Goal: Information Seeking & Learning: Learn about a topic

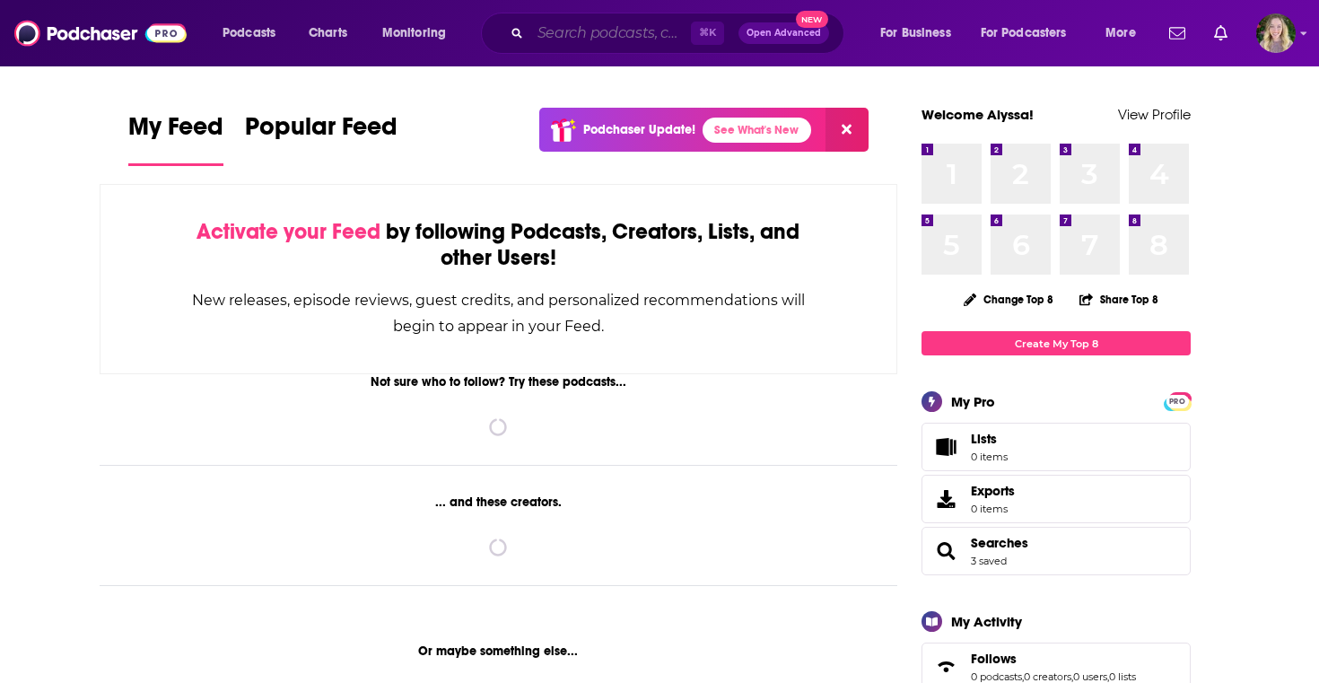
click at [565, 39] on input "Search podcasts, credits, & more..." at bounding box center [610, 33] width 161 height 29
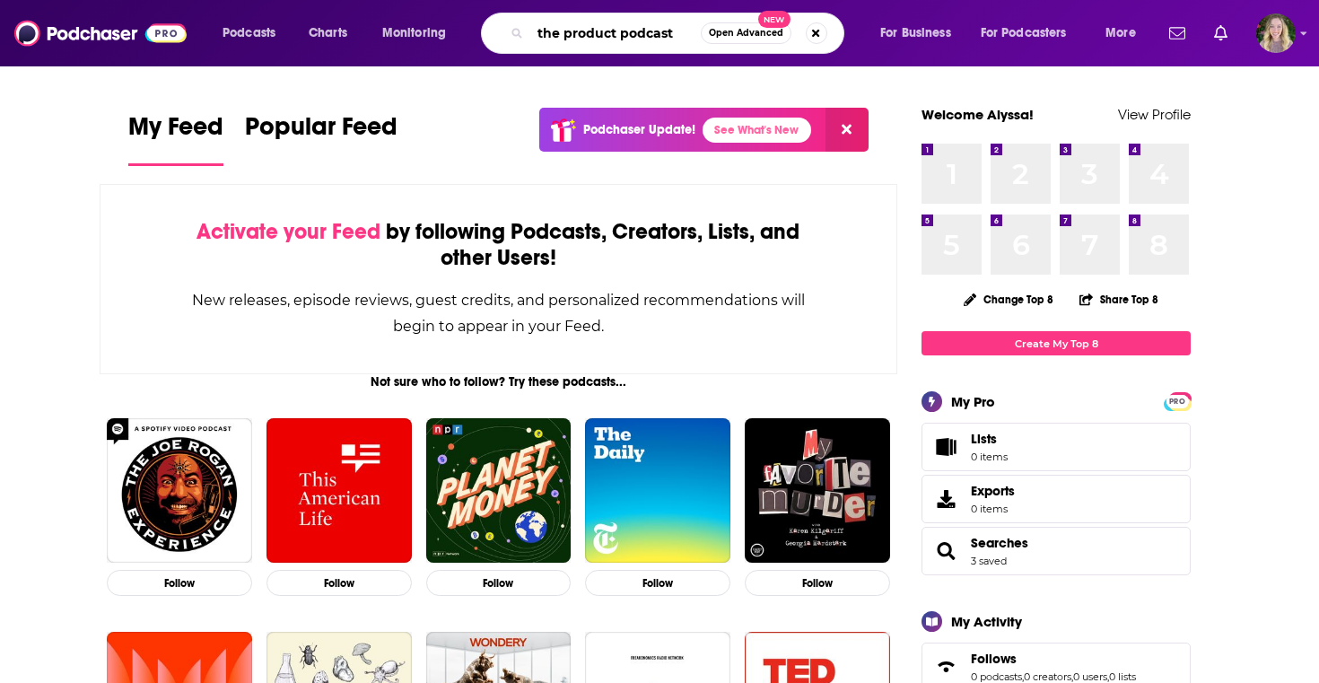
type input "the product podcast"
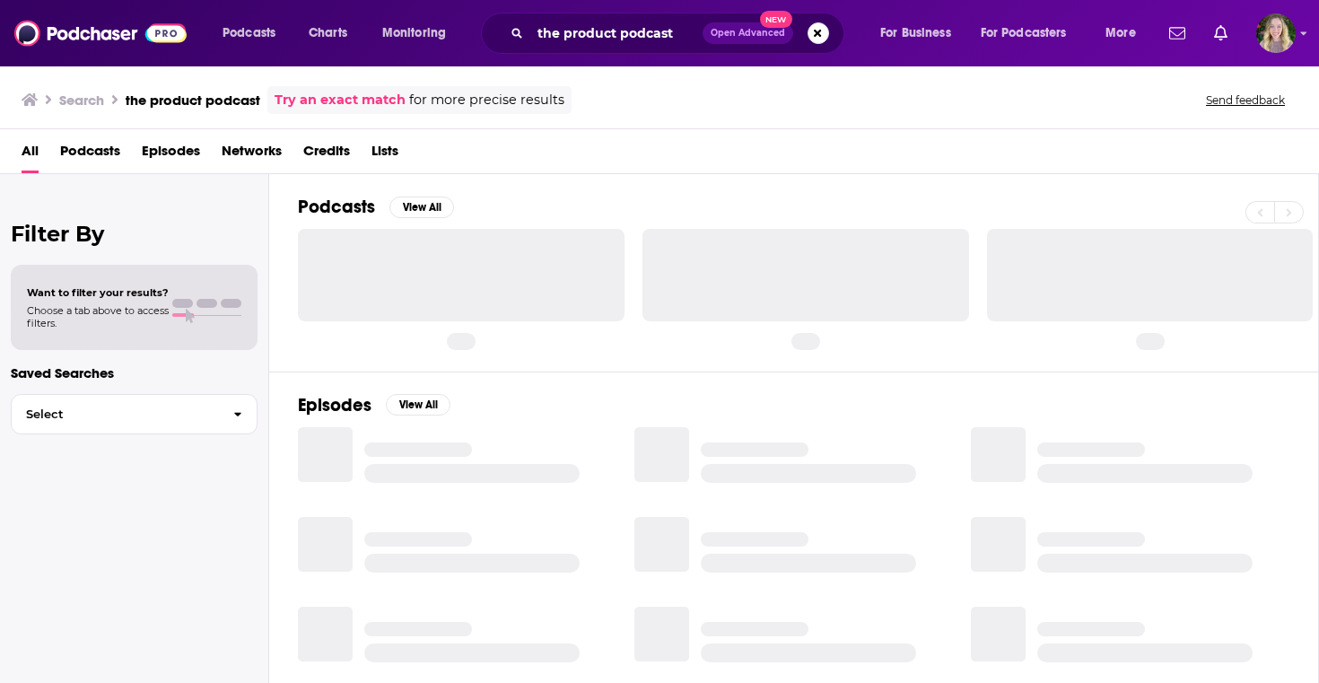
click at [277, 247] on div "Podcasts View All Episodes View All Lists View All Getting Stuff Done with the …" at bounding box center [794, 430] width 1050 height 512
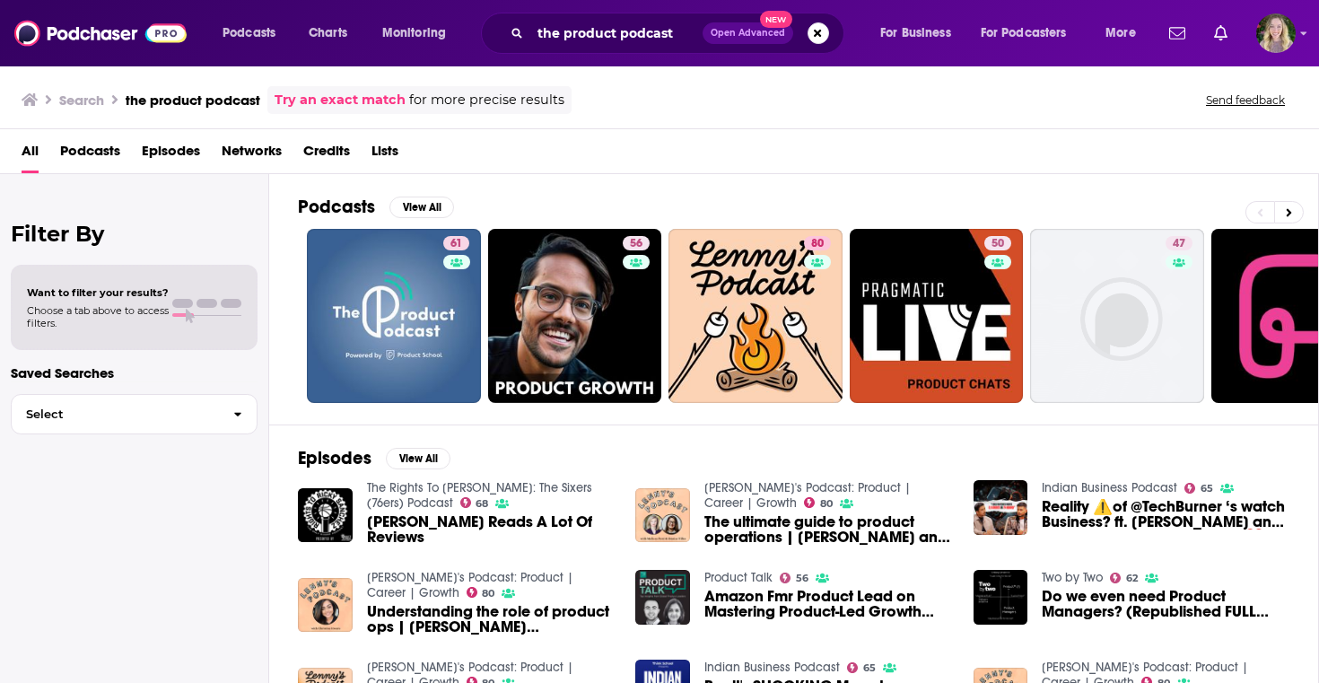
click at [563, 170] on div "All Podcasts Episodes Networks Credits Lists" at bounding box center [663, 154] width 1283 height 37
click at [576, 38] on input "the product podcast" at bounding box center [616, 33] width 172 height 29
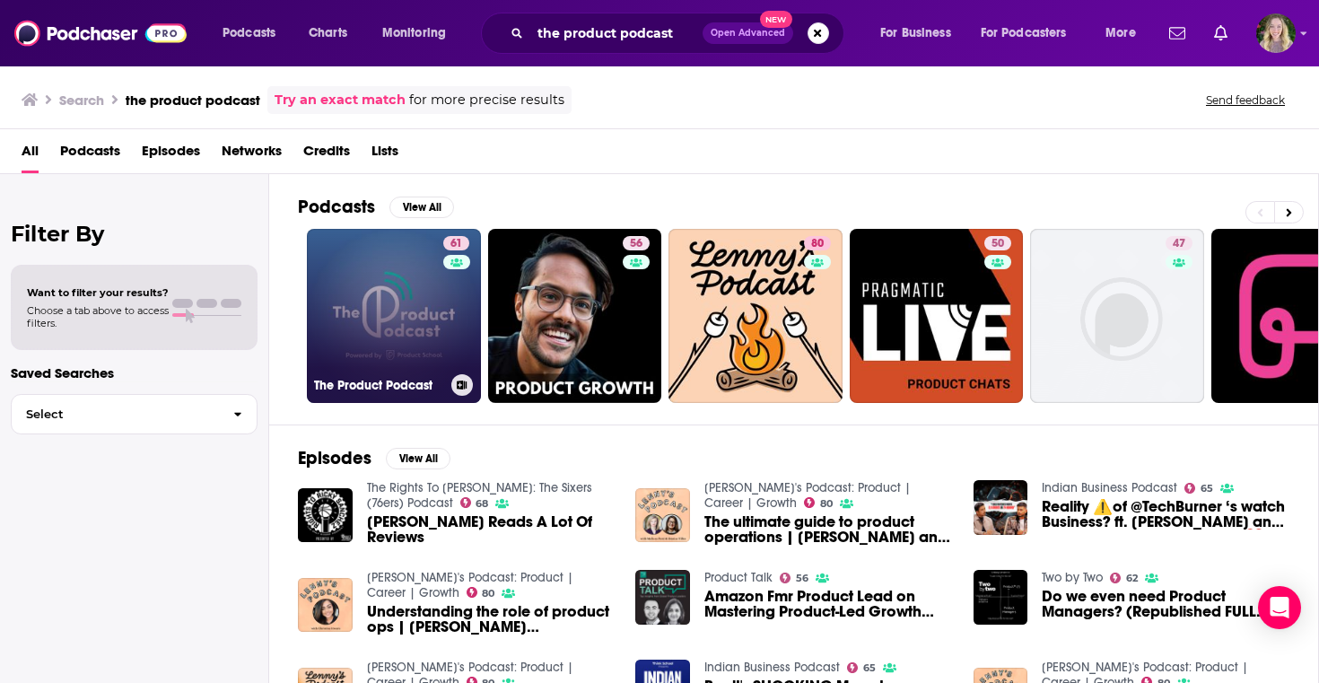
click at [387, 311] on link "61 The Product Podcast" at bounding box center [394, 316] width 174 height 174
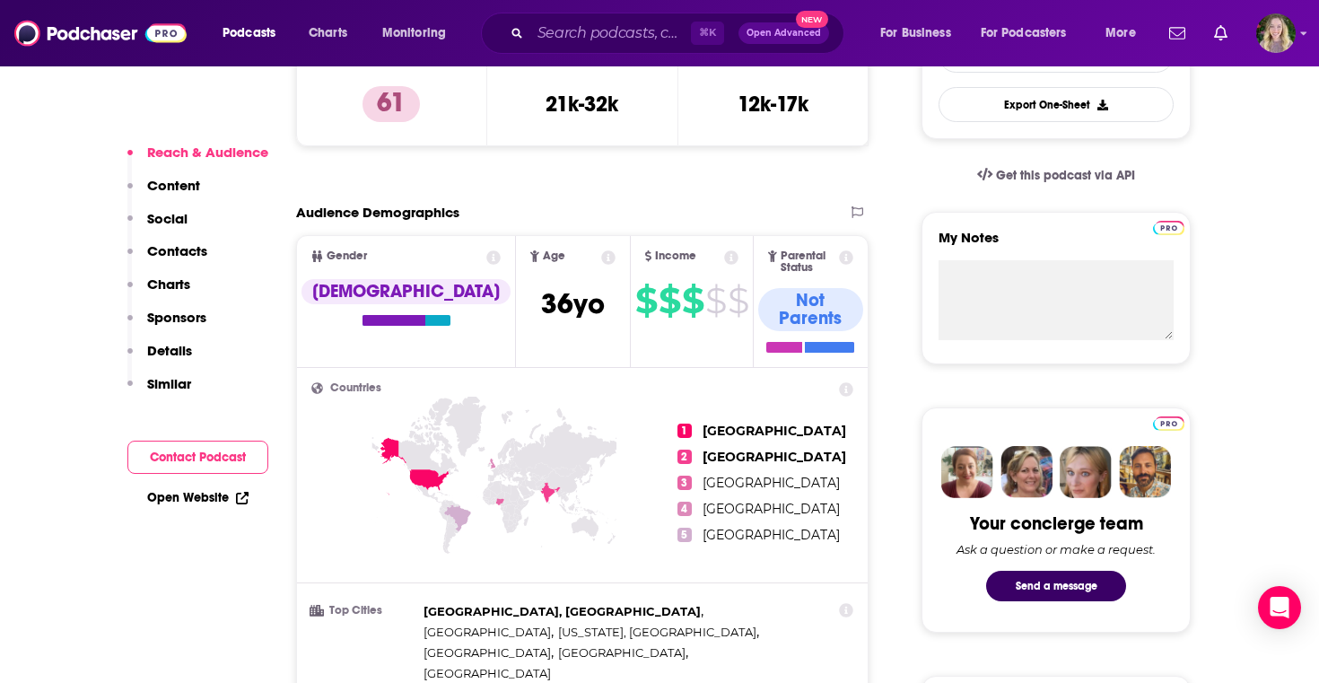
scroll to position [259, 0]
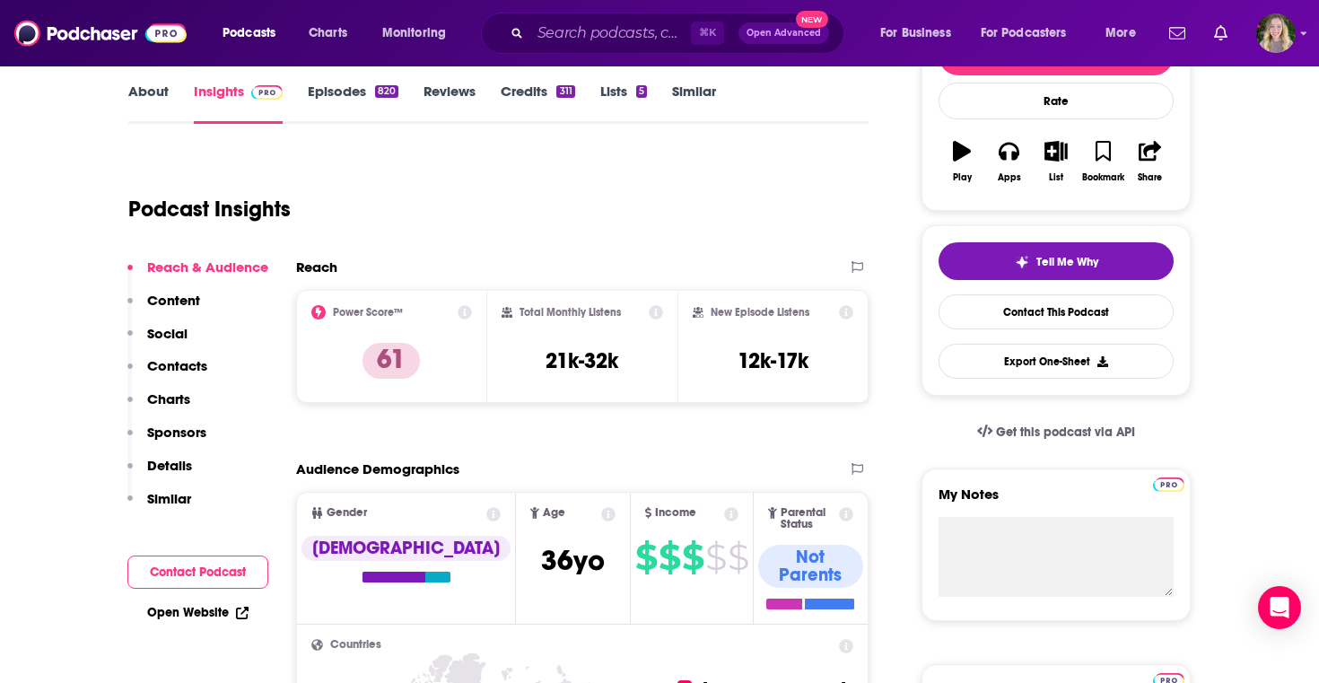
click at [463, 309] on icon at bounding box center [465, 312] width 14 height 14
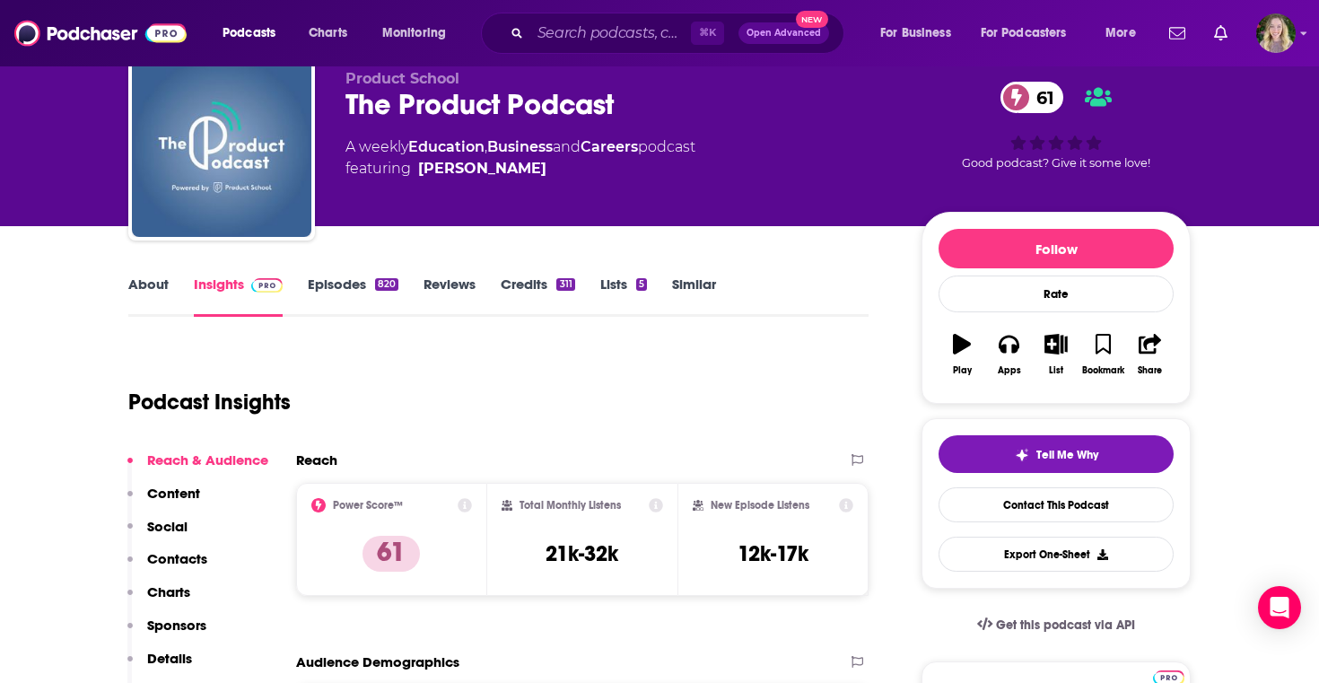
scroll to position [0, 0]
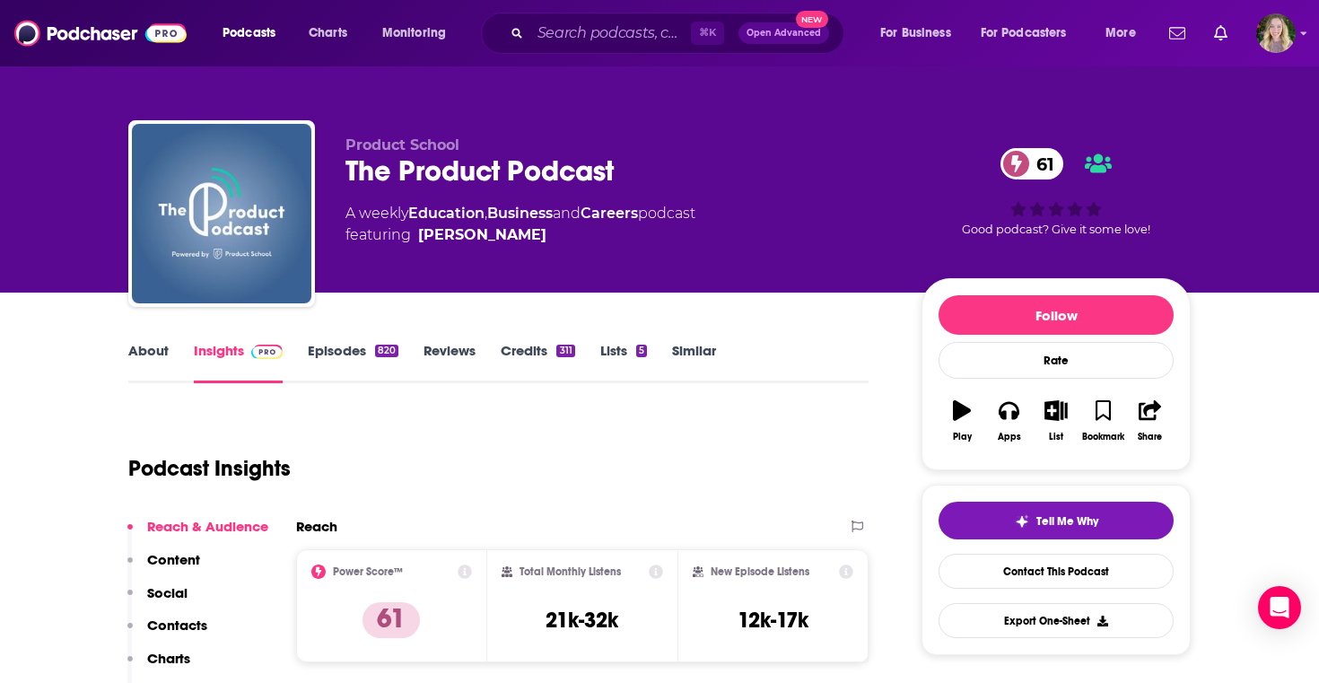
click at [156, 363] on link "About" at bounding box center [148, 362] width 40 height 41
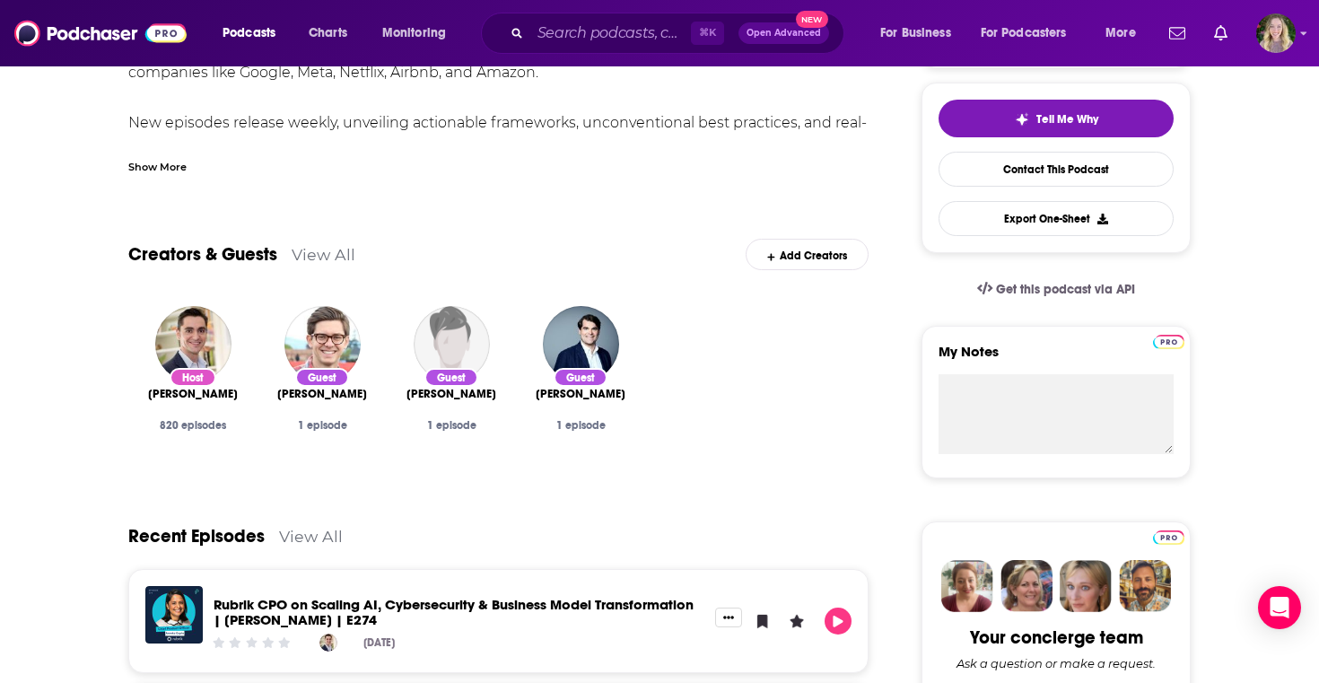
scroll to position [153, 0]
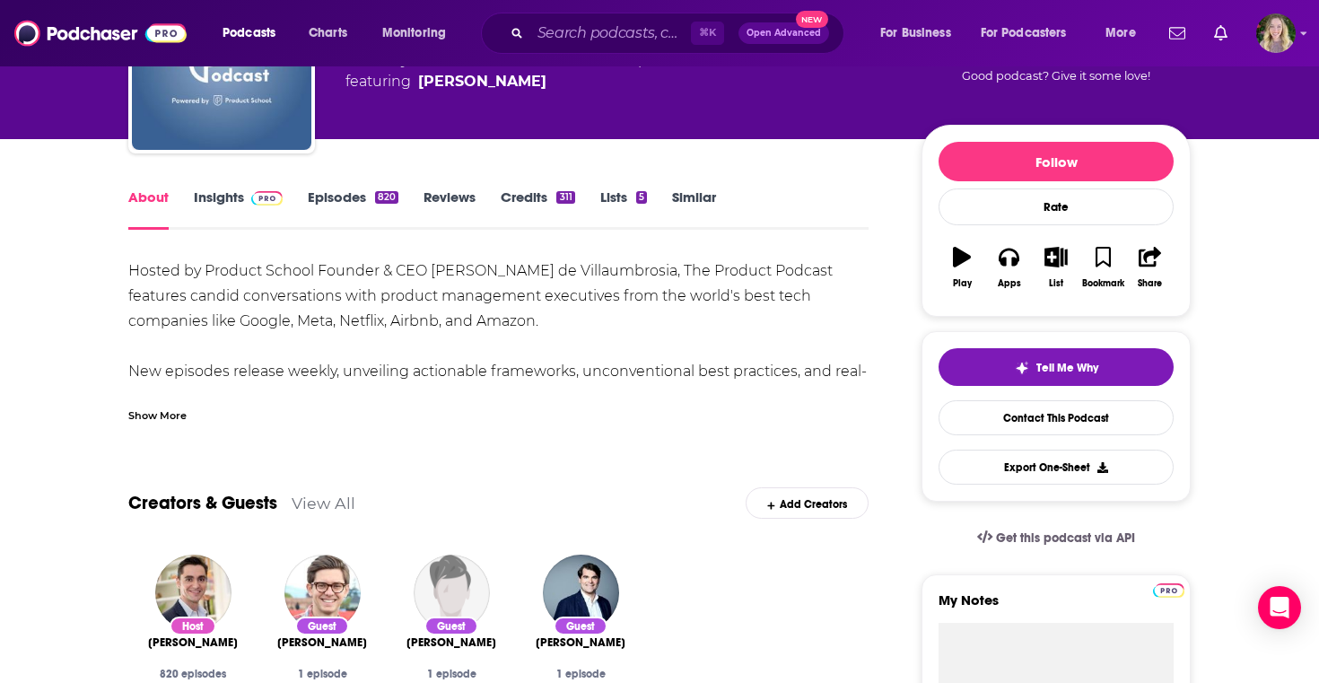
drag, startPoint x: 565, startPoint y: 316, endPoint x: 35, endPoint y: 276, distance: 531.8
copy div "Hosted by Product School Founder & CEO [PERSON_NAME] de Villaumbrosia, The Prod…"
click at [457, 261] on div "Hosted by Product School Founder & CEO [PERSON_NAME] de Villaumbrosia, The Prod…" at bounding box center [498, 371] width 740 height 226
drag, startPoint x: 581, startPoint y: 322, endPoint x: 670, endPoint y: 275, distance: 101.1
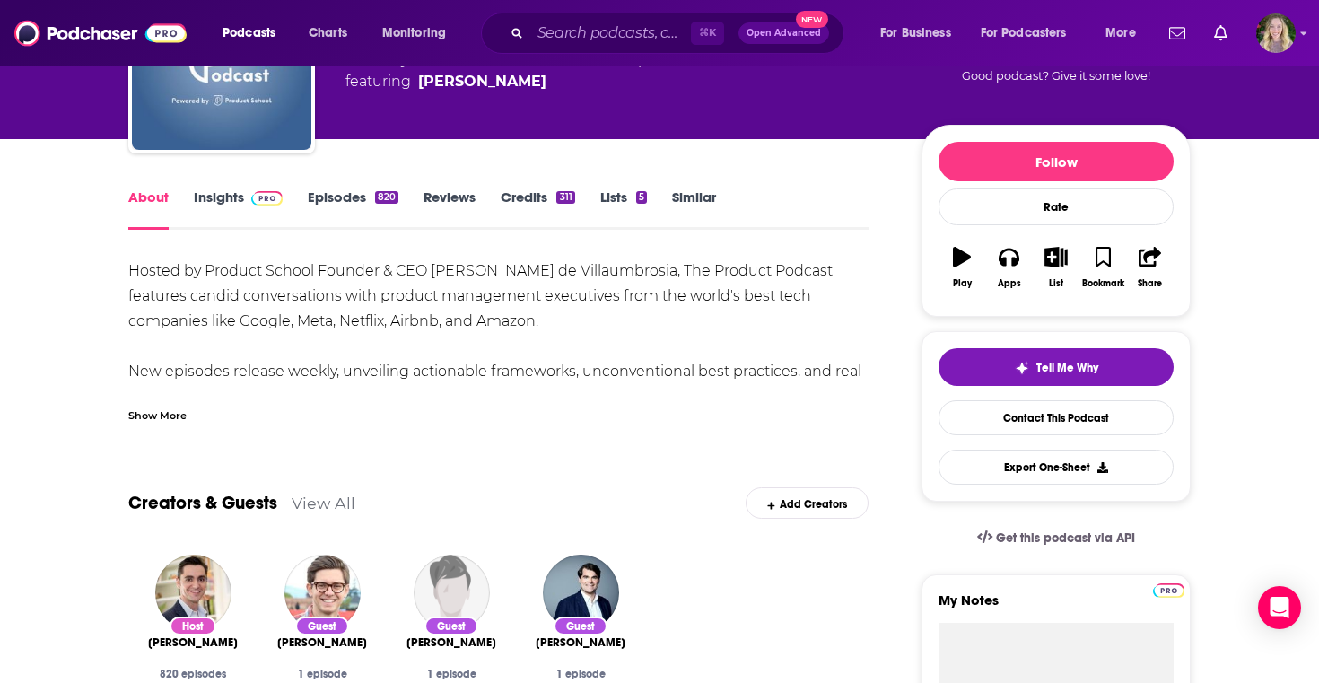
click at [670, 275] on div "Hosted by Product School Founder & CEO [PERSON_NAME] de Villaumbrosia, The Prod…" at bounding box center [498, 371] width 740 height 226
copy div "The Product Podcast features candid conversations with product management execu…"
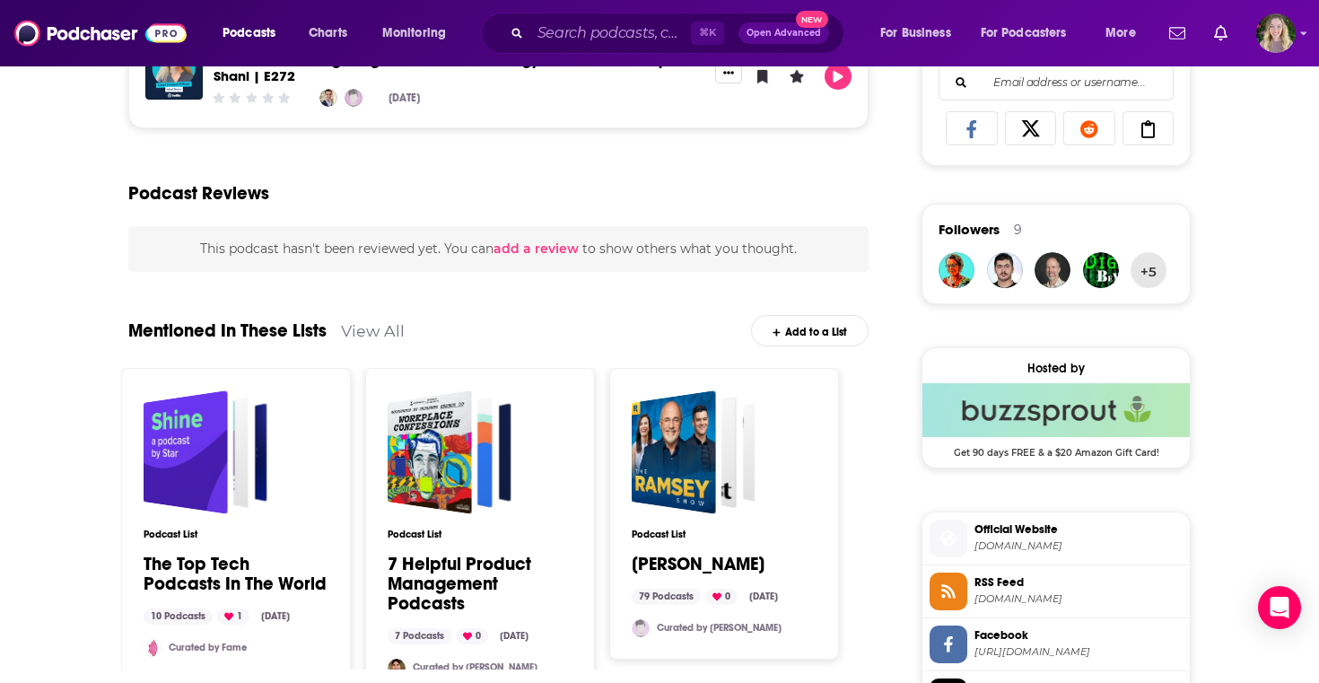
scroll to position [211, 0]
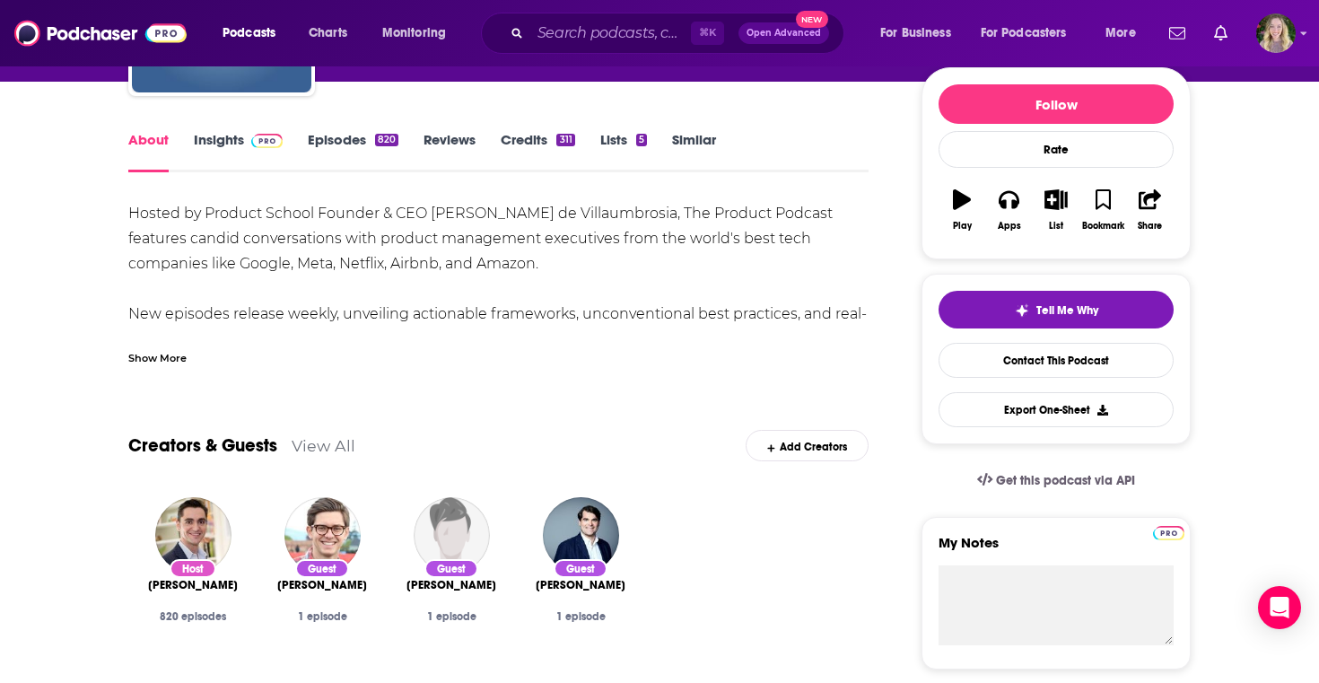
click at [226, 153] on link "Insights" at bounding box center [238, 151] width 89 height 41
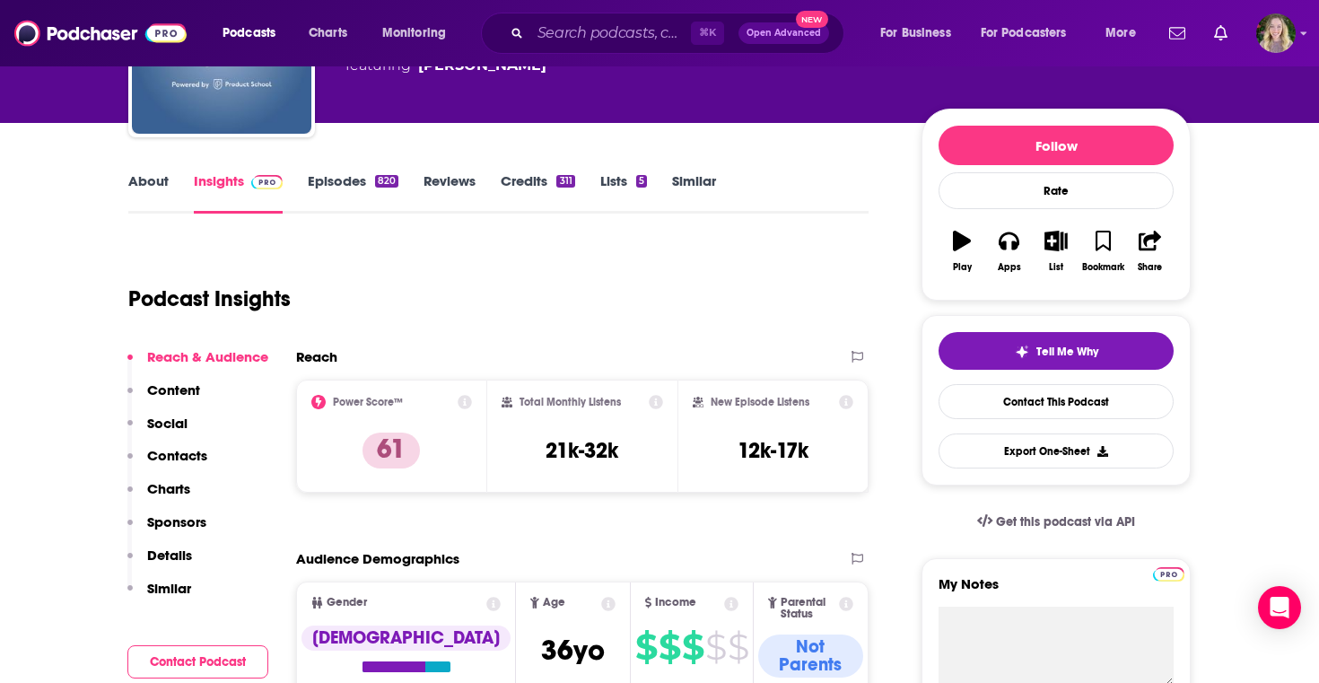
scroll to position [249, 0]
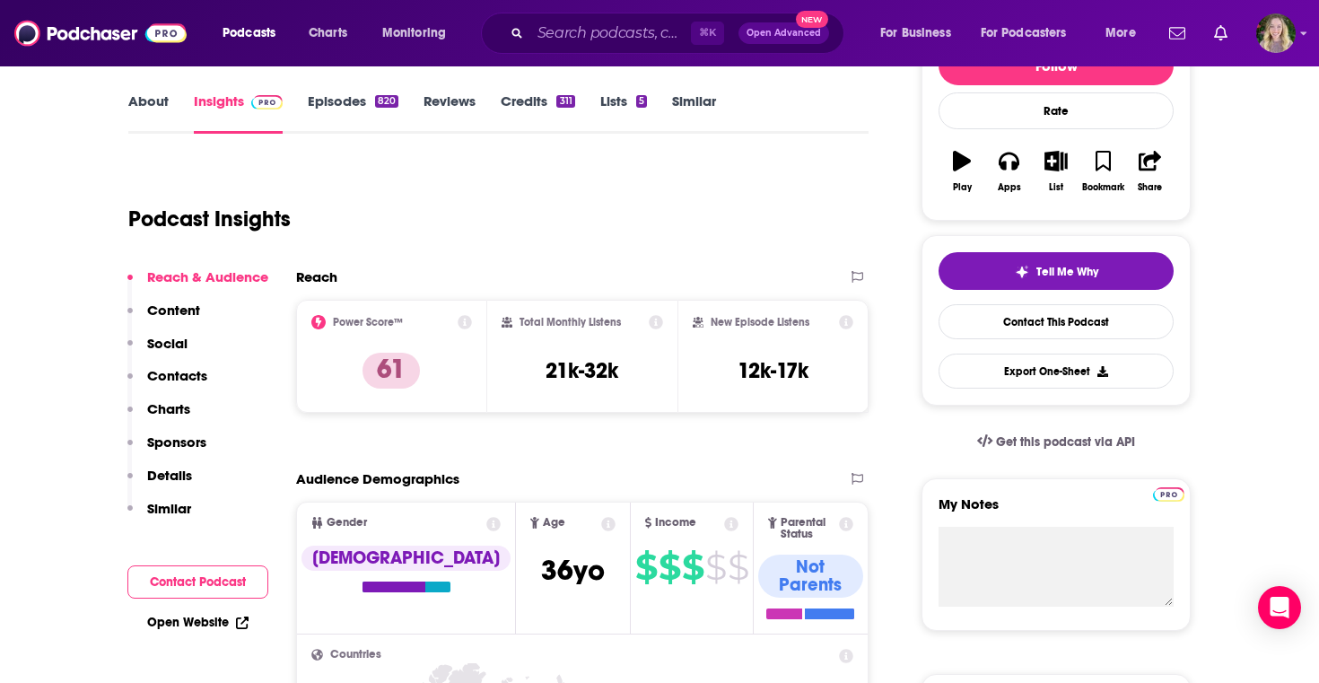
click at [654, 325] on icon at bounding box center [656, 322] width 14 height 14
click at [863, 226] on div "Podcast Insights" at bounding box center [498, 215] width 740 height 106
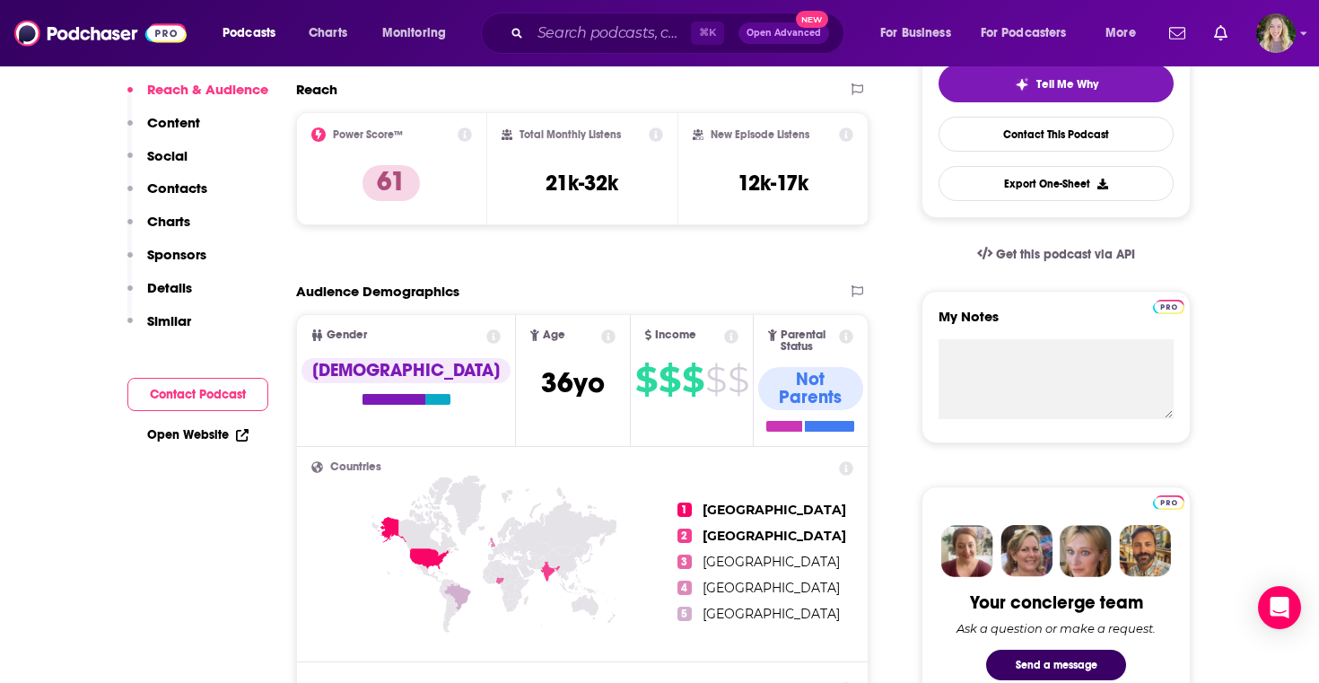
scroll to position [0, 0]
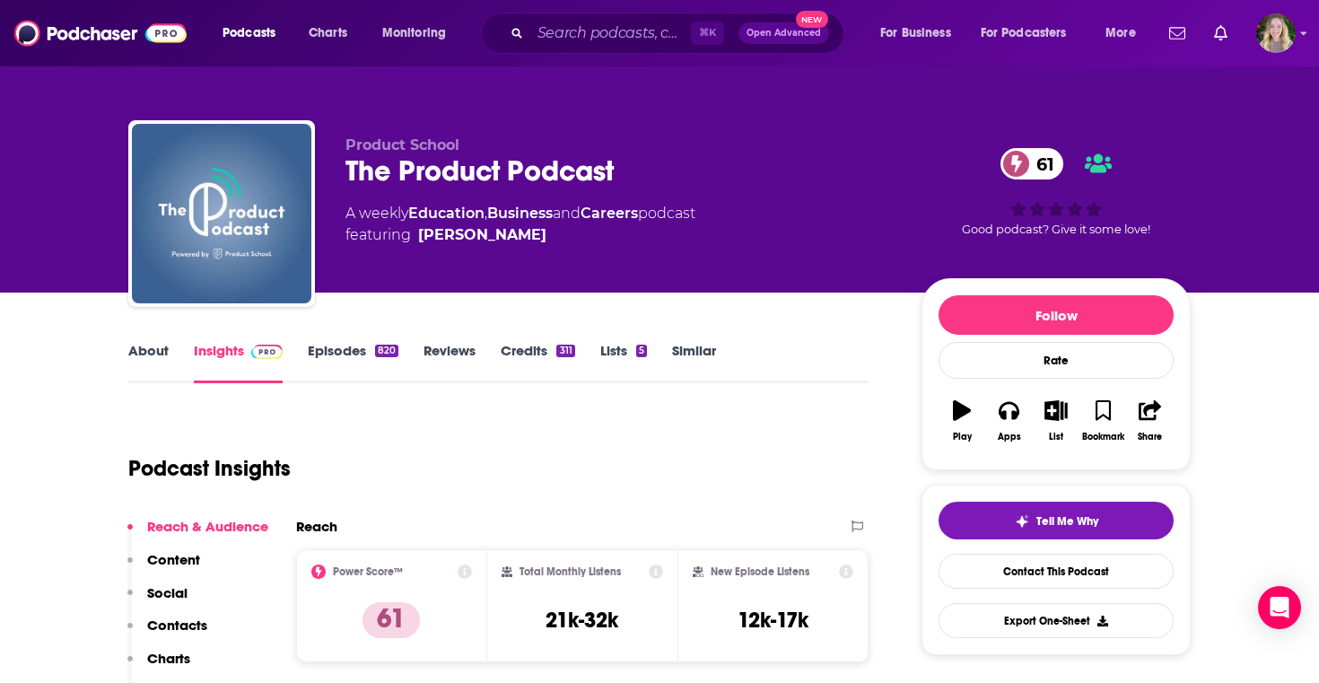
click at [377, 364] on link "Episodes 820" at bounding box center [353, 362] width 91 height 41
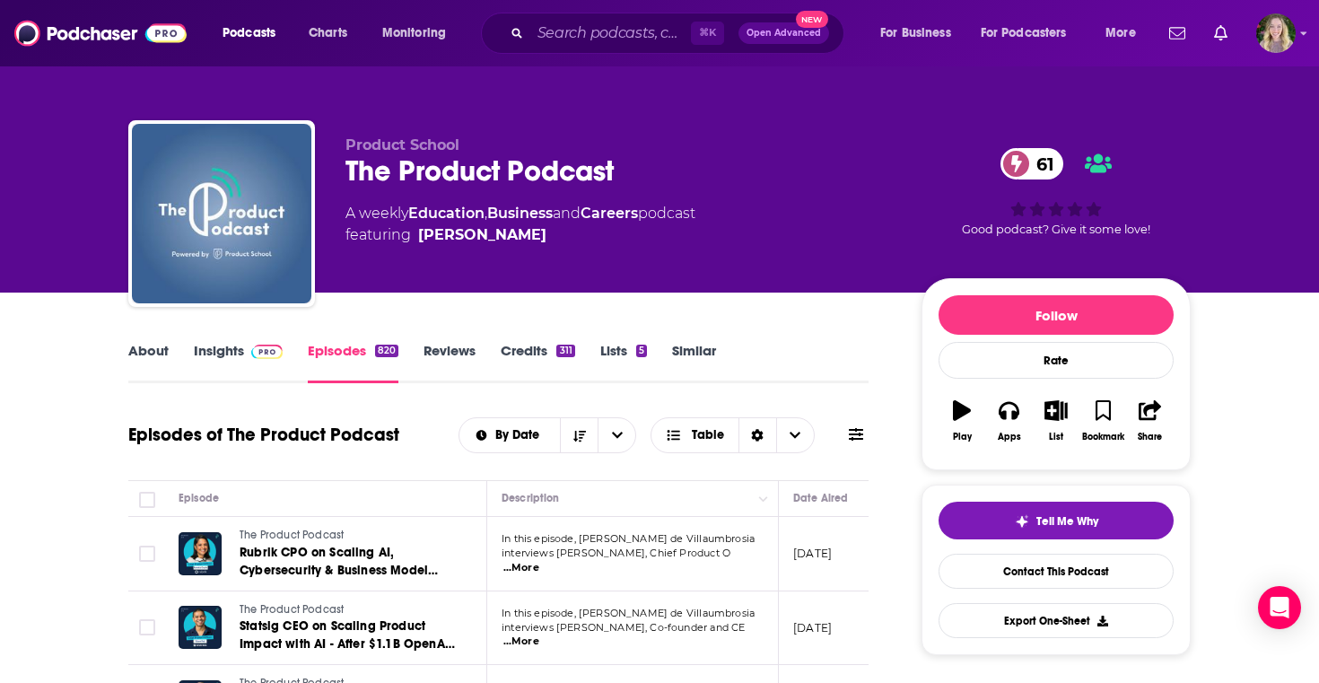
click at [162, 354] on link "About" at bounding box center [148, 362] width 40 height 41
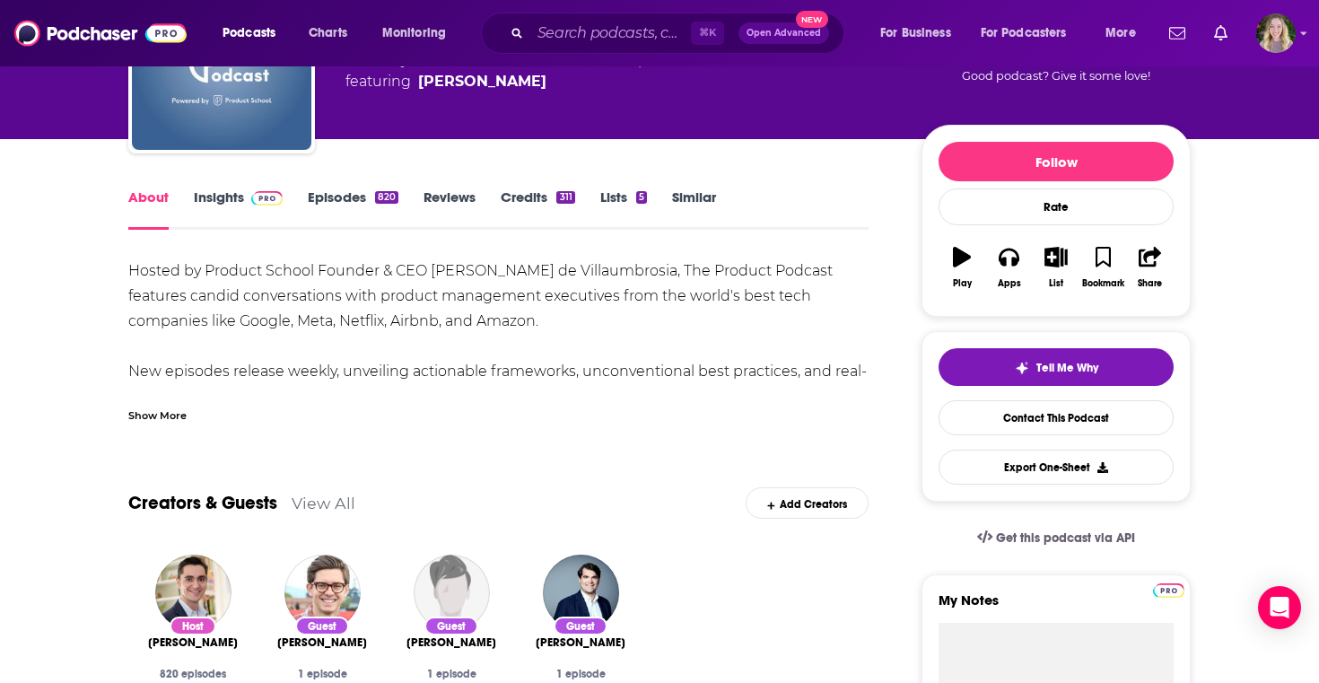
scroll to position [177, 0]
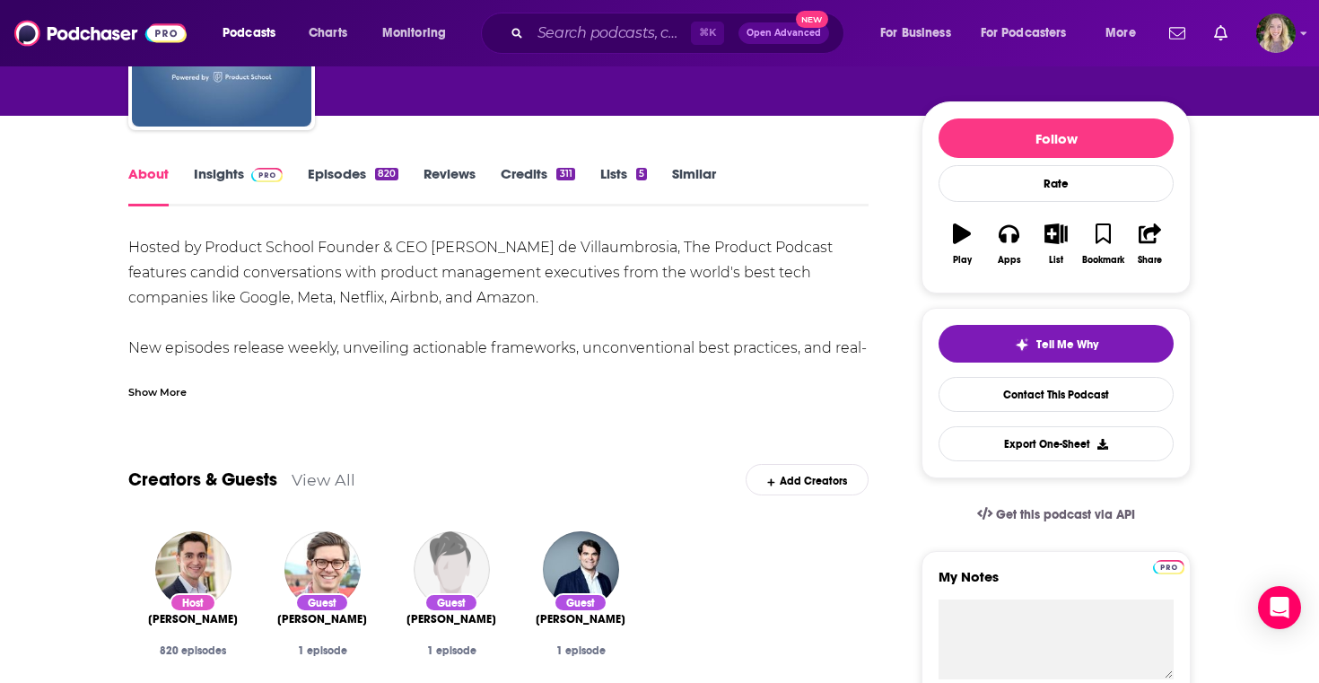
click at [315, 476] on link "View All" at bounding box center [324, 479] width 64 height 19
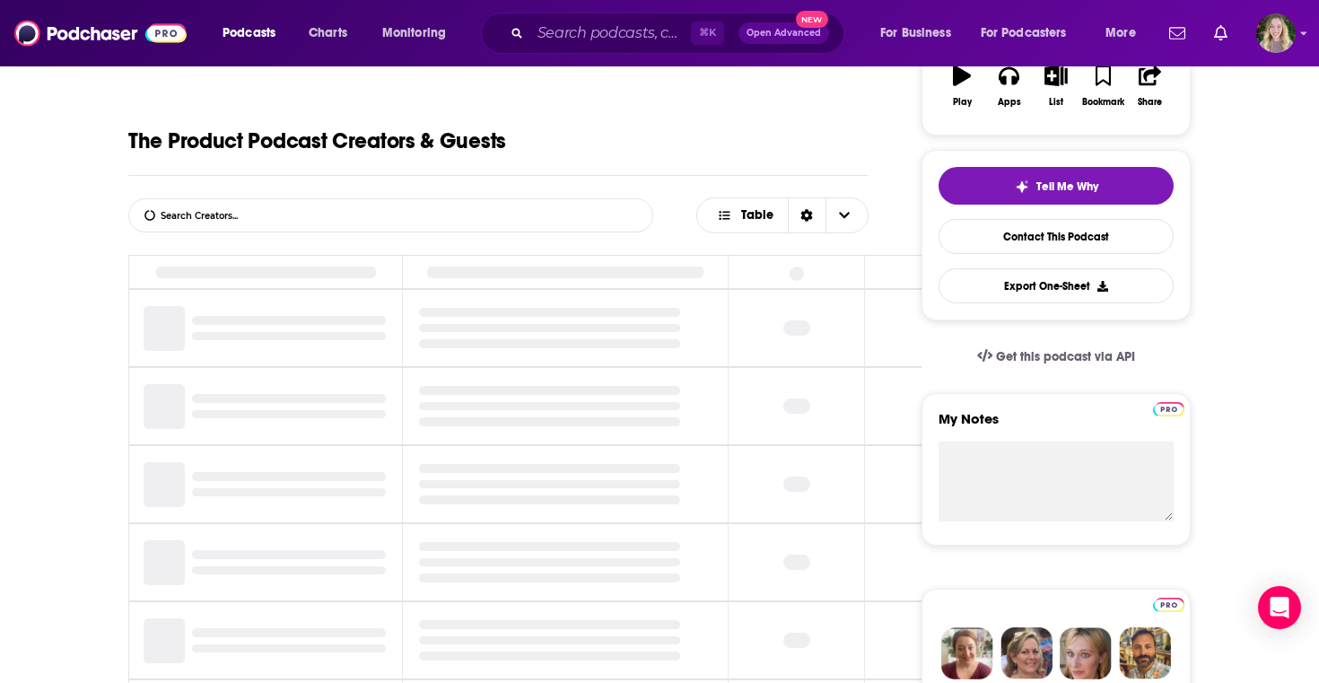
scroll to position [339, 0]
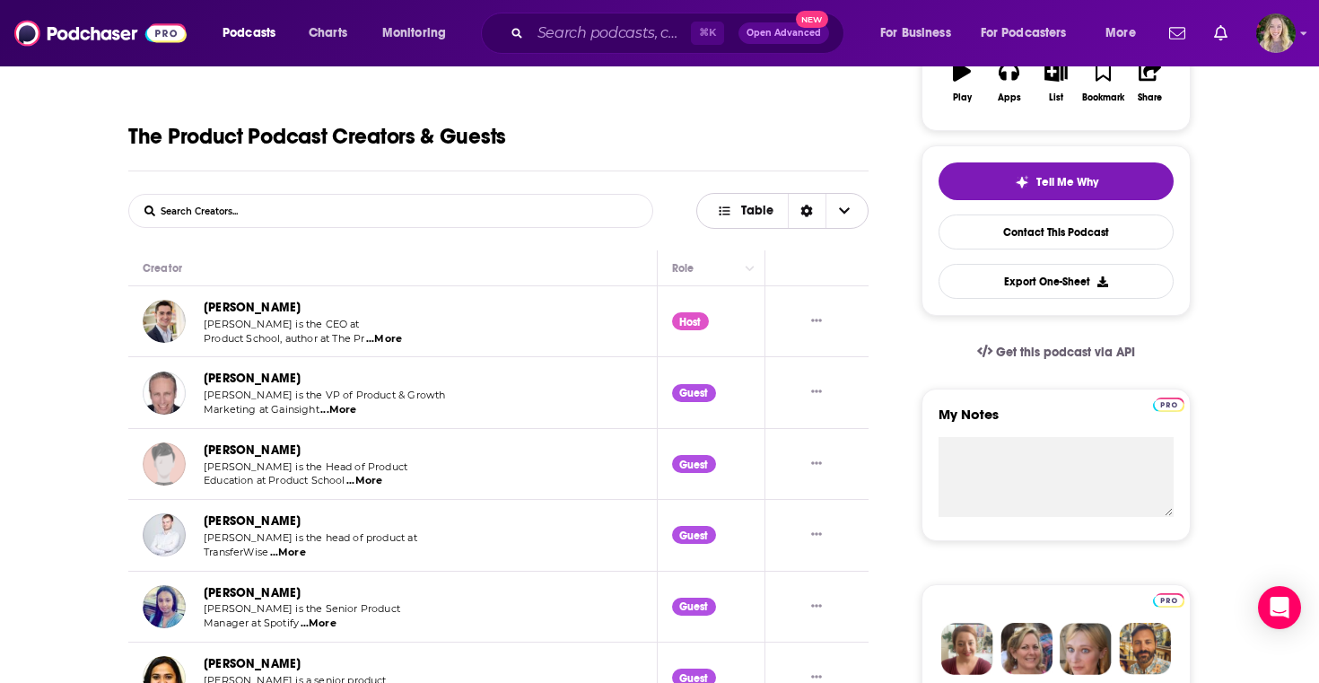
click at [849, 207] on icon "Choose View" at bounding box center [844, 211] width 11 height 13
click at [803, 214] on icon "Sort Direction" at bounding box center [807, 211] width 12 height 13
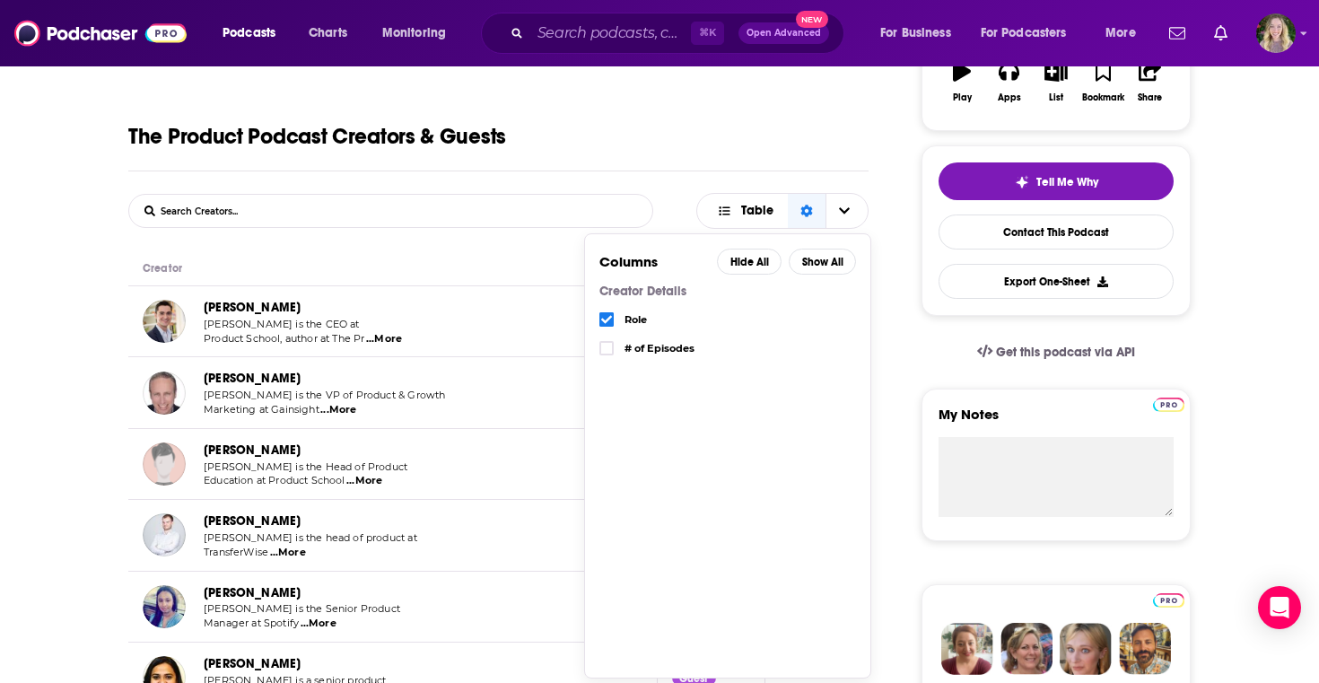
click at [668, 166] on div "The Product Podcast Creators & Guests" at bounding box center [498, 122] width 740 height 99
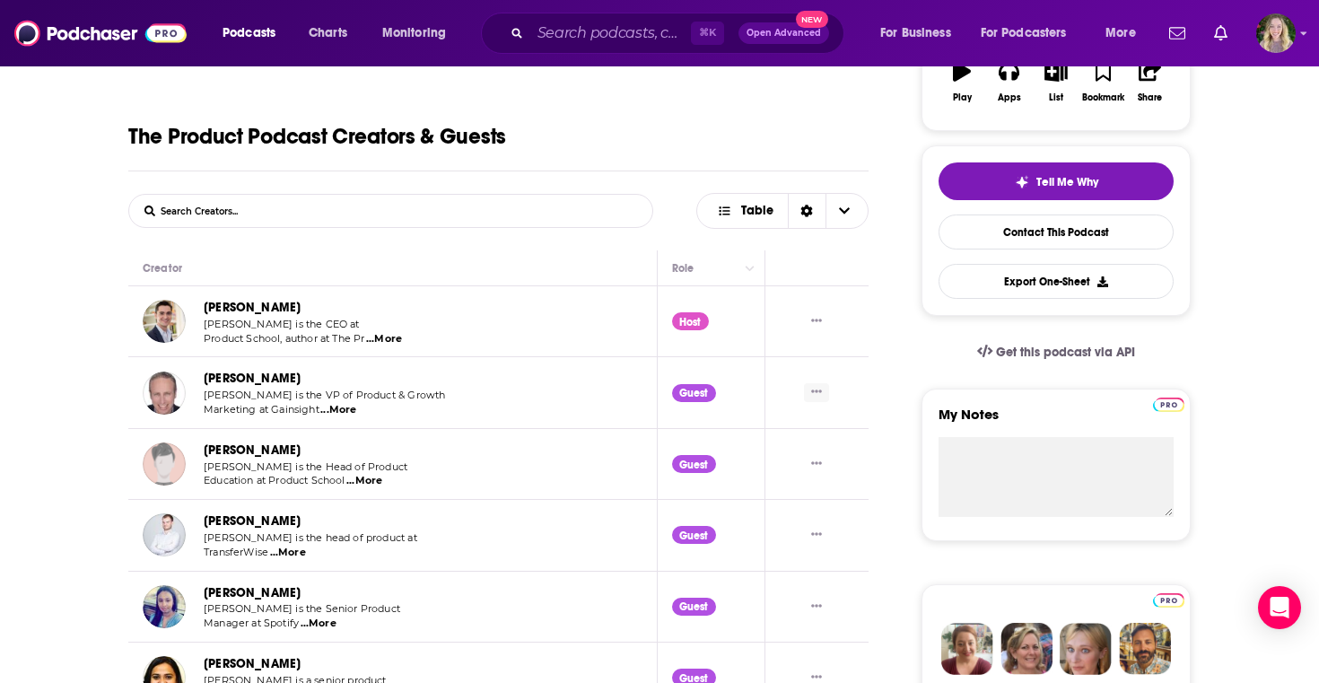
click at [813, 392] on icon "Show More Button" at bounding box center [817, 391] width 11 height 3
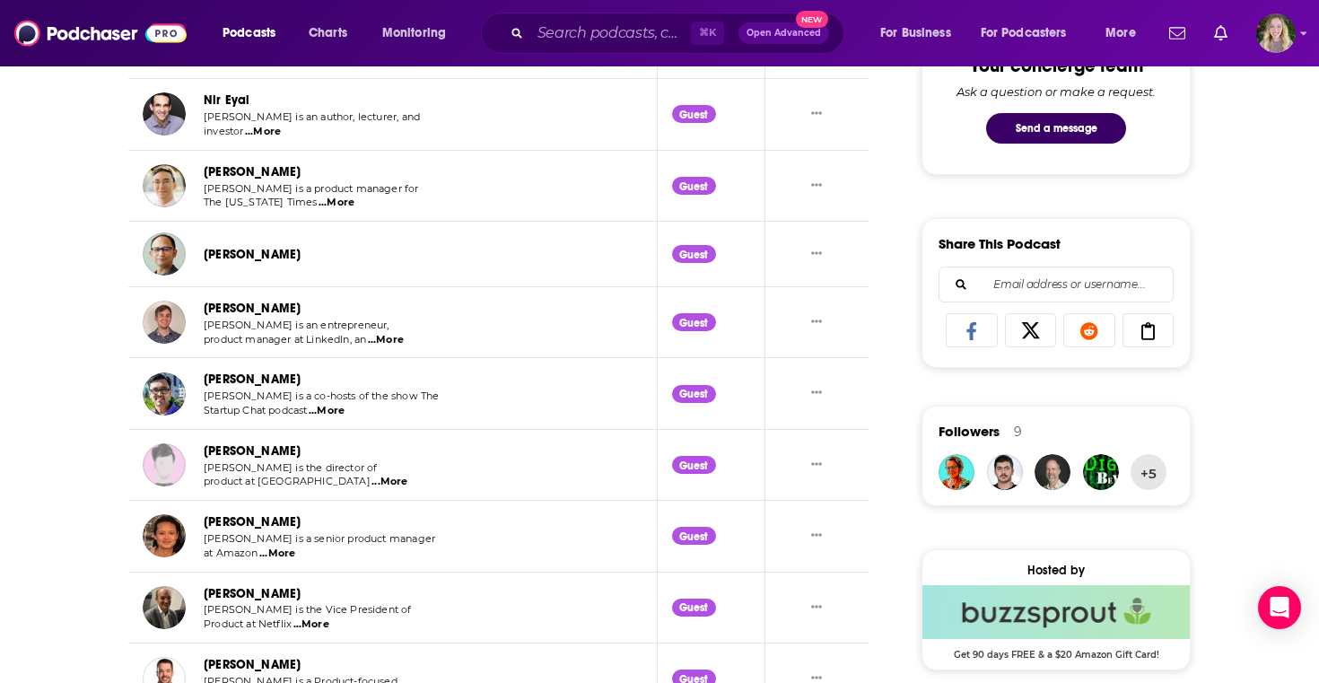
scroll to position [974, 0]
click at [240, 448] on link "[PERSON_NAME]" at bounding box center [252, 449] width 97 height 15
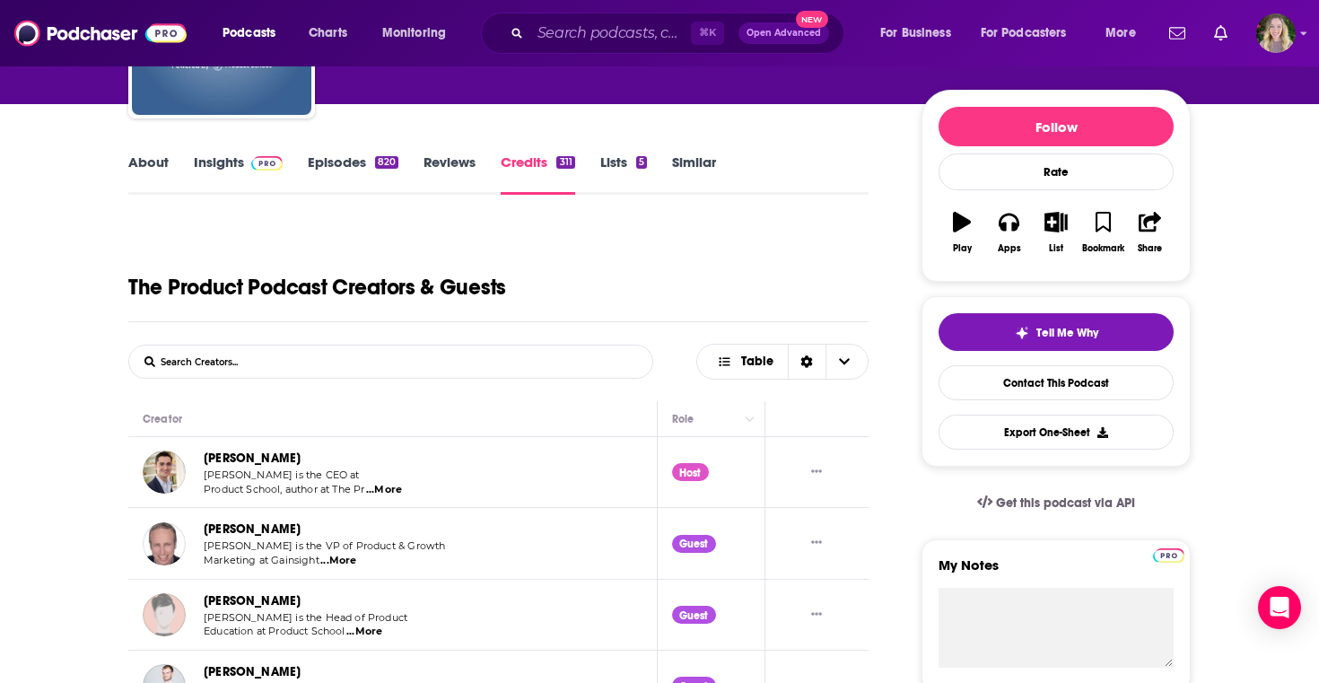
scroll to position [189, 0]
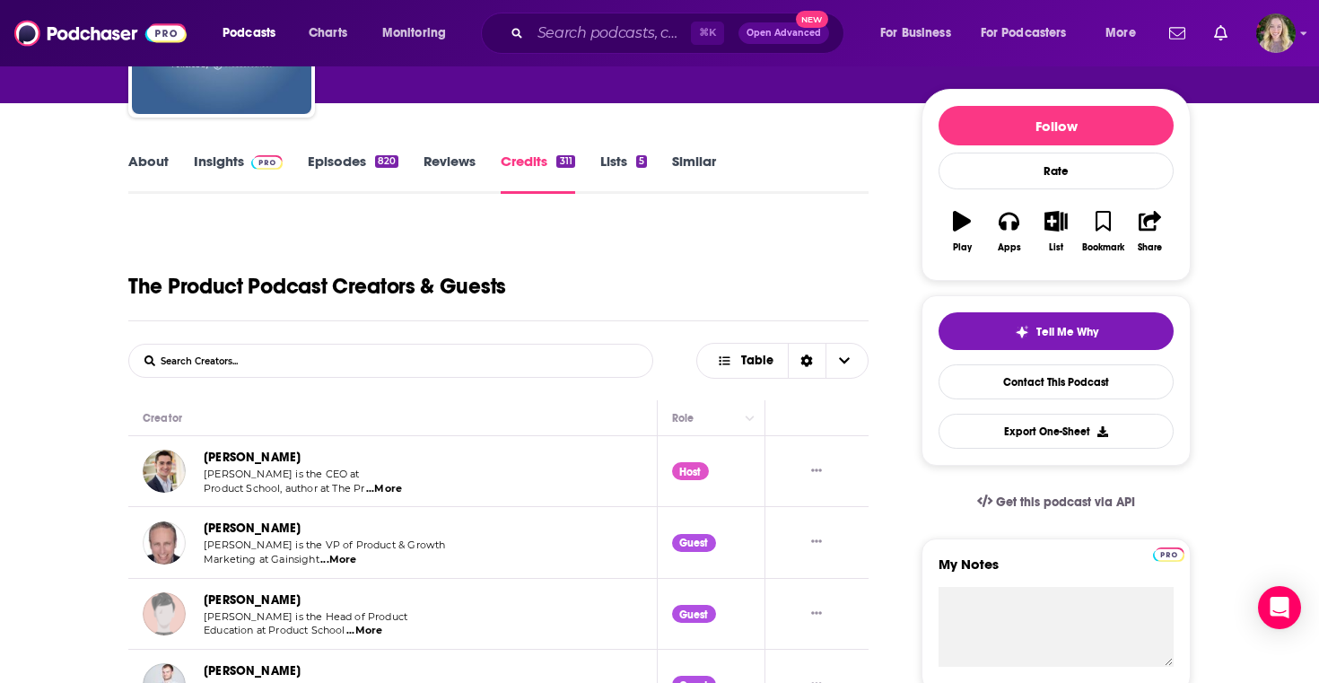
click at [406, 363] on form "List Search Input Search Creators..." at bounding box center [390, 361] width 525 height 34
click at [336, 364] on form "List Search Input Search Creators..." at bounding box center [390, 361] width 525 height 34
click at [196, 361] on input "List Search Input" at bounding box center [223, 361] width 188 height 32
paste input "LlamaIndex"
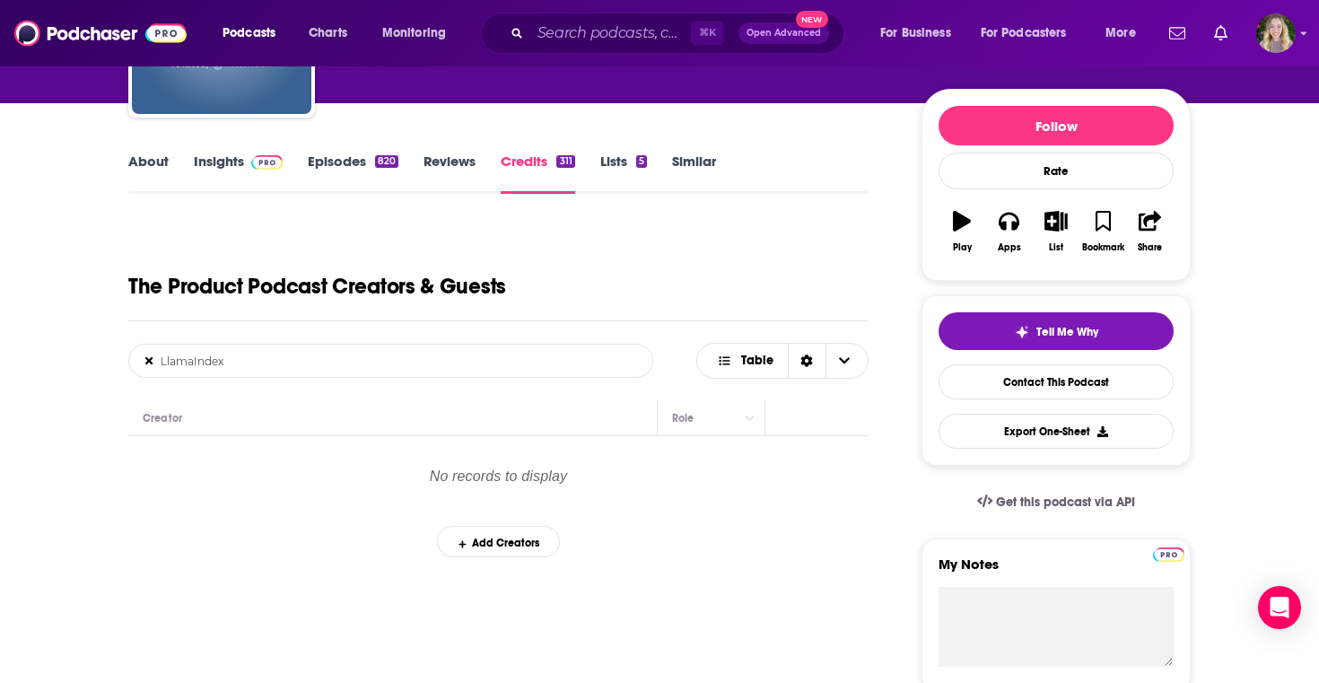
click at [172, 350] on input "LlamaIndex" at bounding box center [223, 361] width 188 height 32
paste input "AutoGen"
click at [174, 366] on input "AutoGen" at bounding box center [223, 361] width 188 height 32
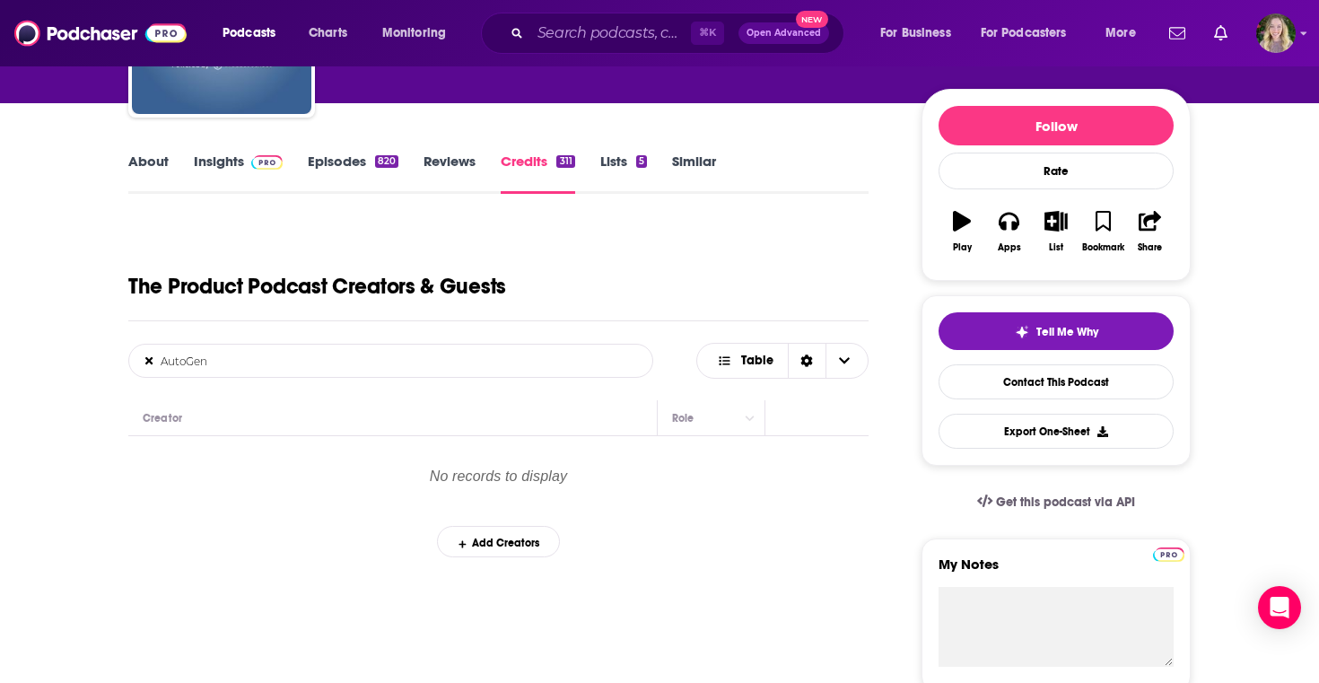
click at [174, 366] on input "AutoGen" at bounding box center [223, 361] width 188 height 32
paste input "CrewAI"
click at [167, 359] on input "CrewAI" at bounding box center [223, 361] width 188 height 32
paste input "Haystack"
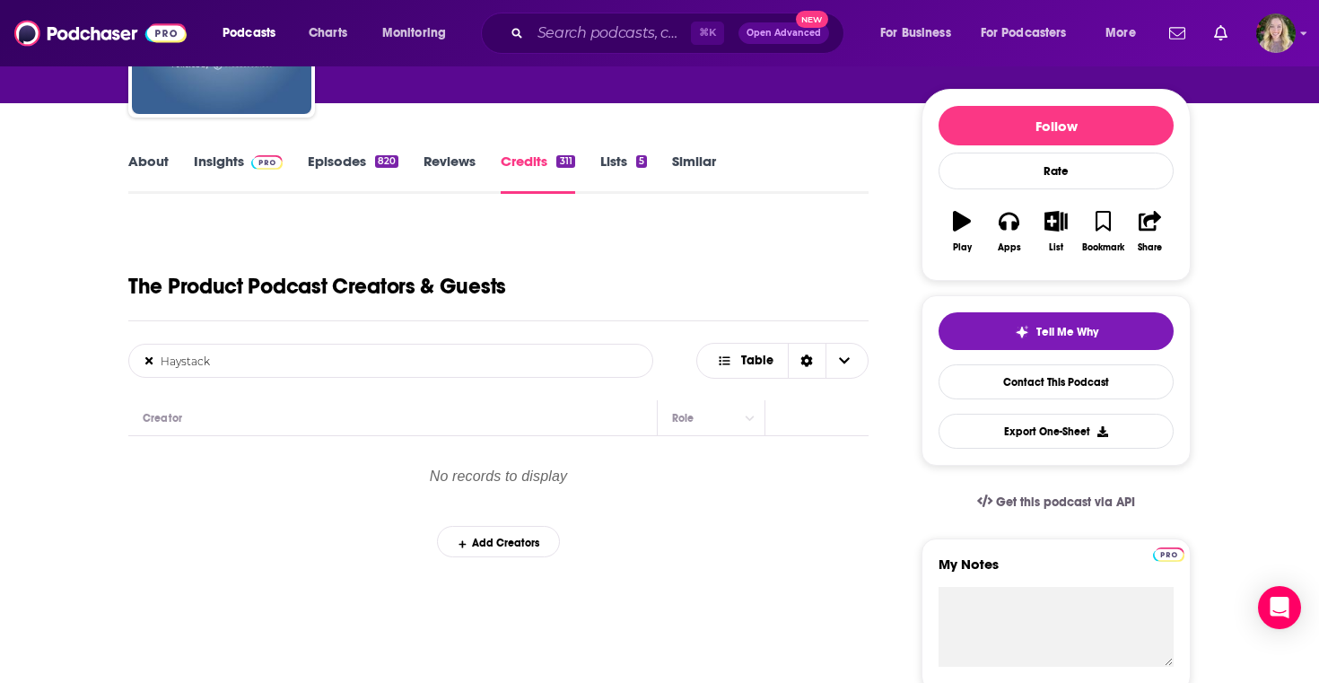
click at [176, 363] on input "Haystack" at bounding box center [223, 361] width 188 height 32
paste input "Semantic Kernel"
click at [532, 358] on form "Semantic Kernel List Search Input Search Creators..." at bounding box center [390, 361] width 525 height 34
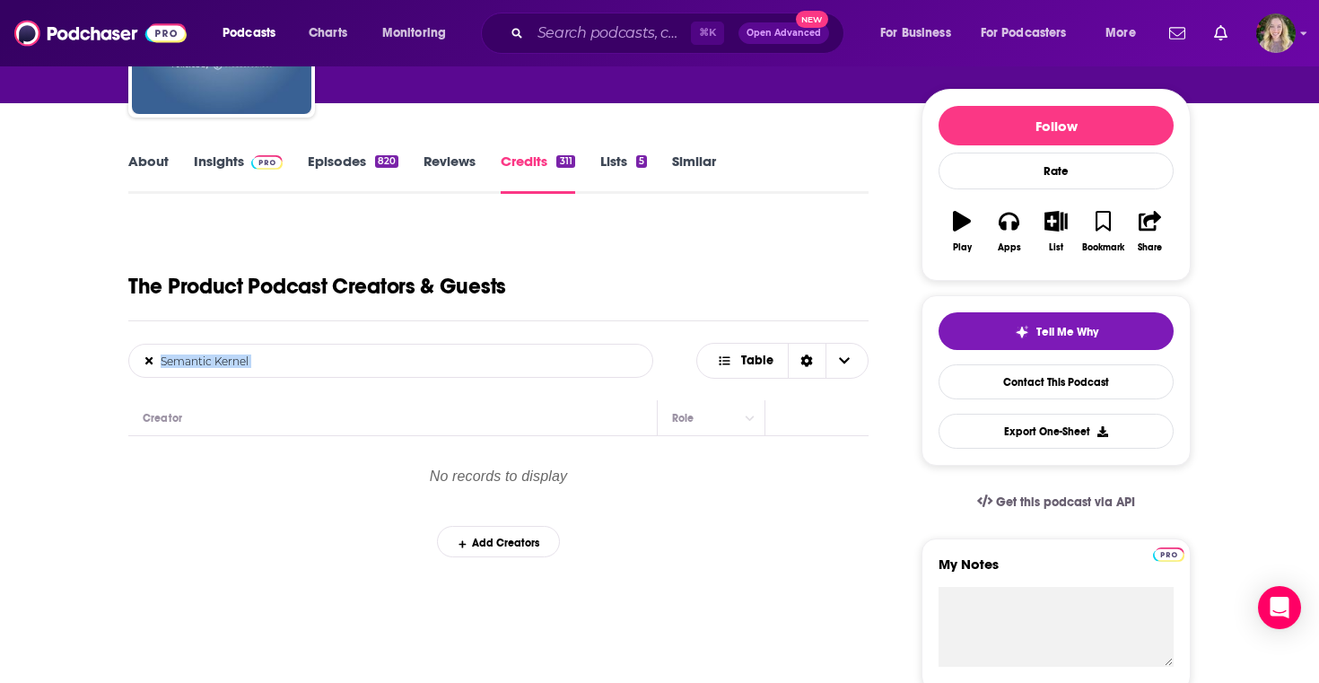
click at [532, 358] on form "Semantic Kernel List Search Input Search Creators..." at bounding box center [390, 361] width 525 height 34
click at [216, 363] on input "Semantic Kernel" at bounding box center [223, 361] width 188 height 32
type input "camunda"
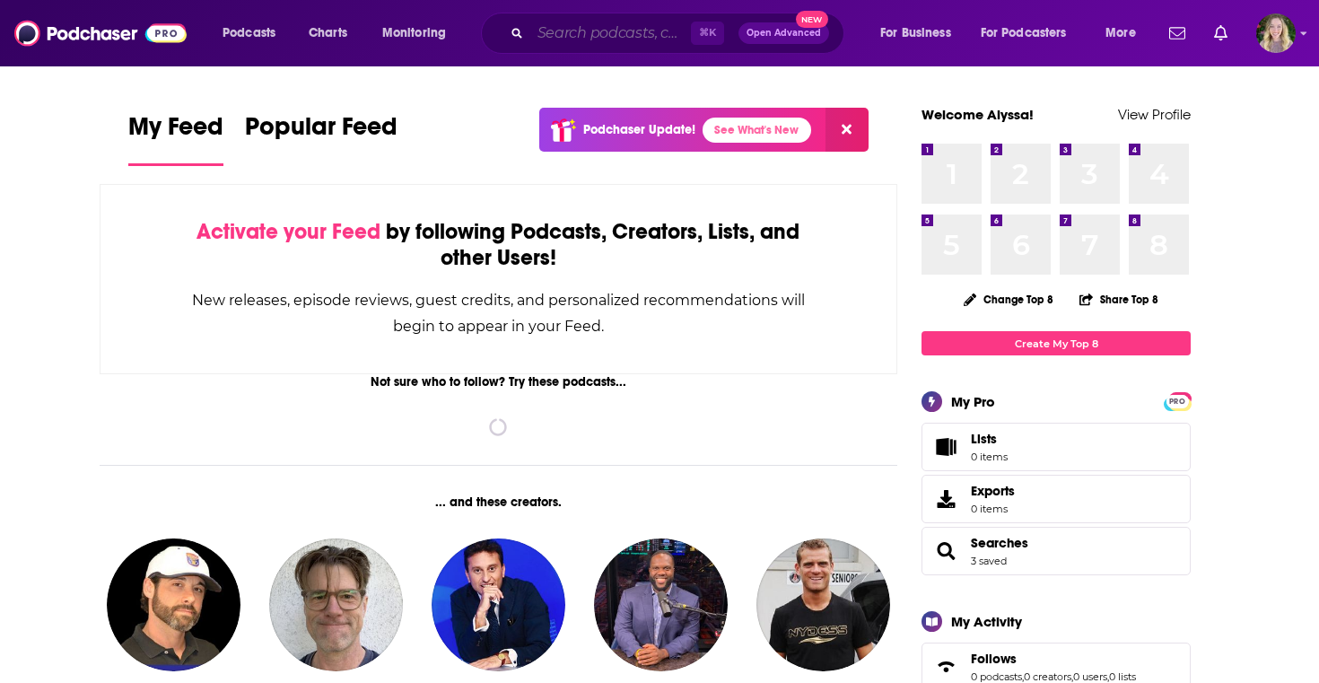
click at [585, 37] on input "Search podcasts, credits, & more..." at bounding box center [610, 33] width 161 height 29
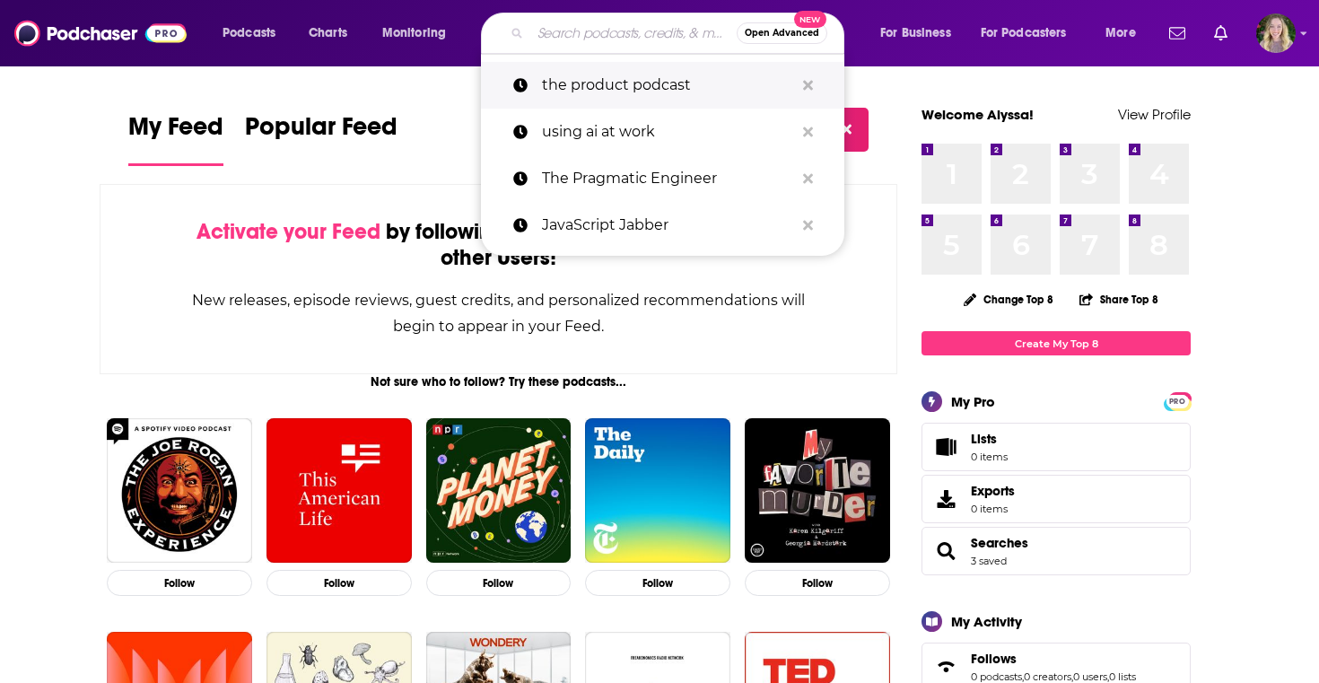
click at [586, 92] on p "the product podcast" at bounding box center [668, 85] width 252 height 47
type input "the product podcast"
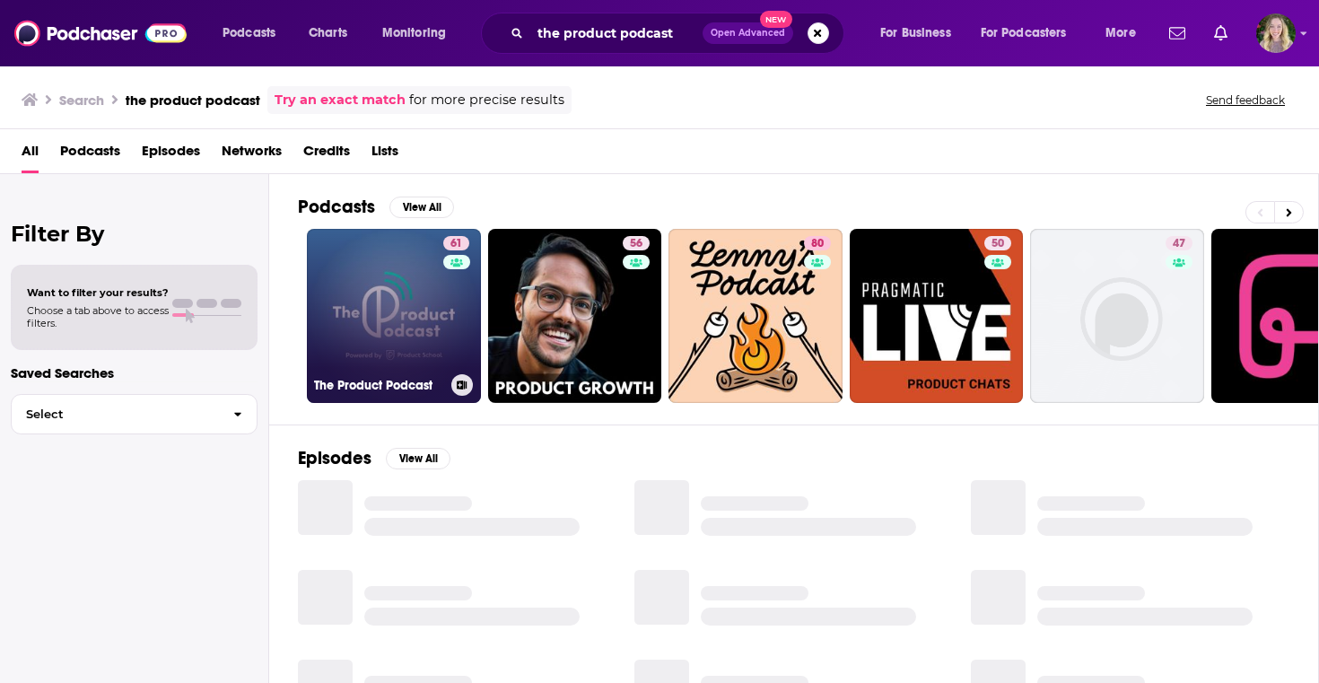
click at [382, 289] on link "61 The Product Podcast" at bounding box center [394, 316] width 174 height 174
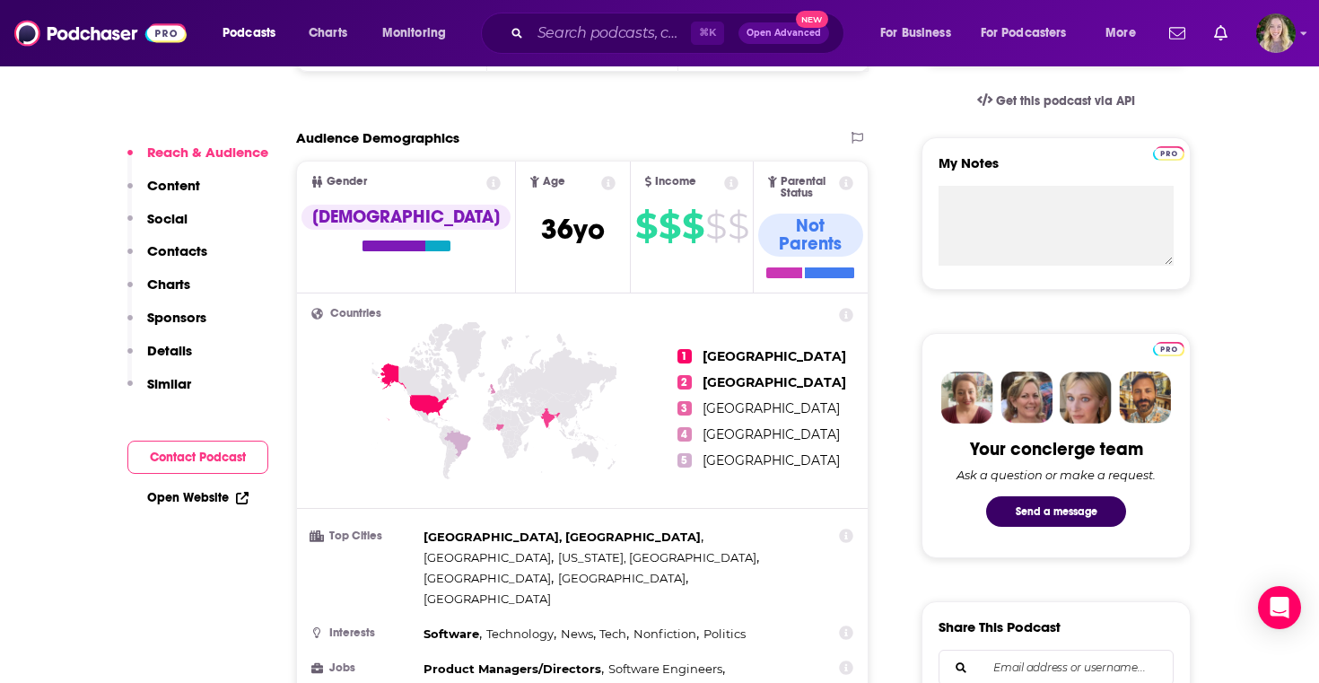
scroll to position [625, 0]
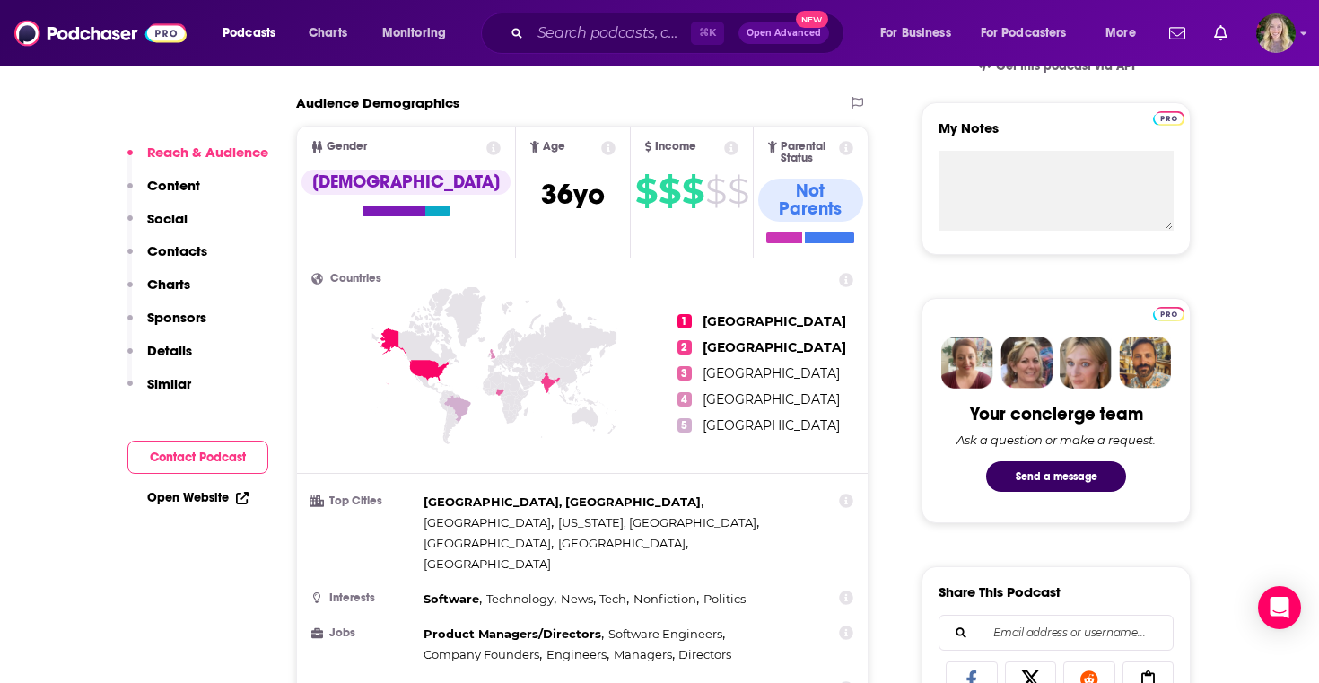
click at [193, 321] on p "Sponsors" at bounding box center [176, 317] width 59 height 17
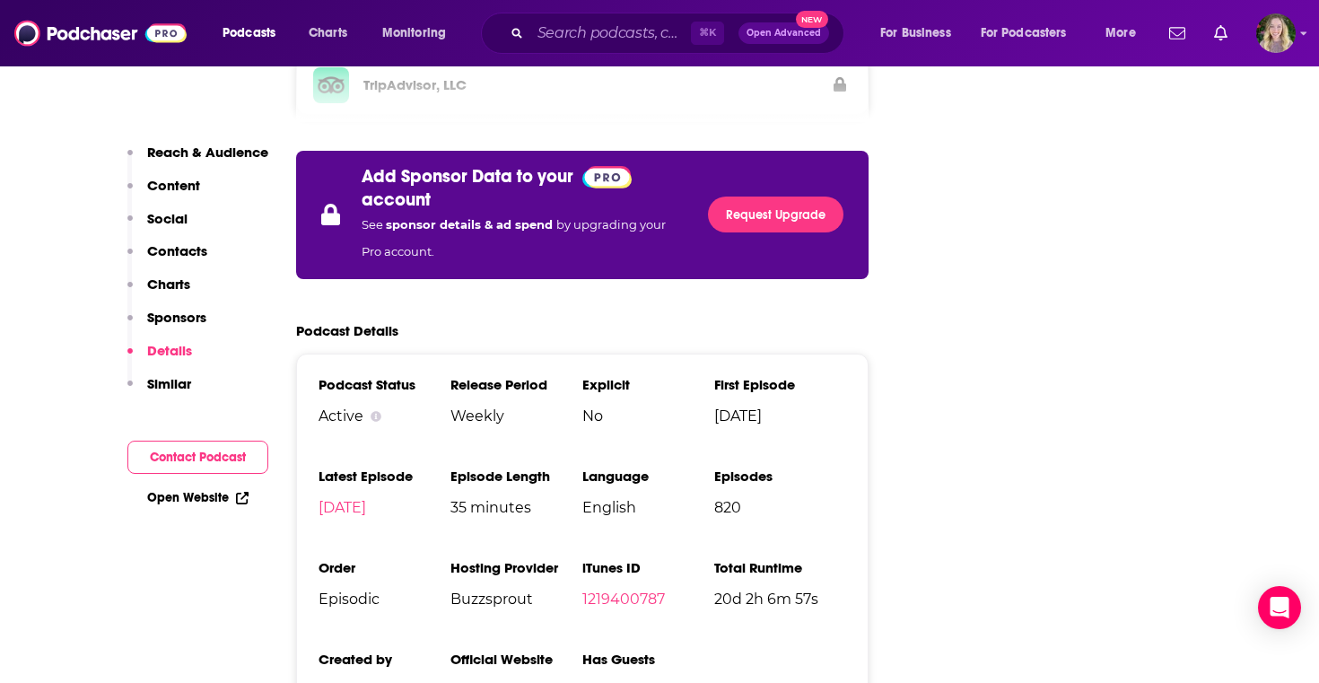
scroll to position [2965, 0]
